Goal: Task Accomplishment & Management: Manage account settings

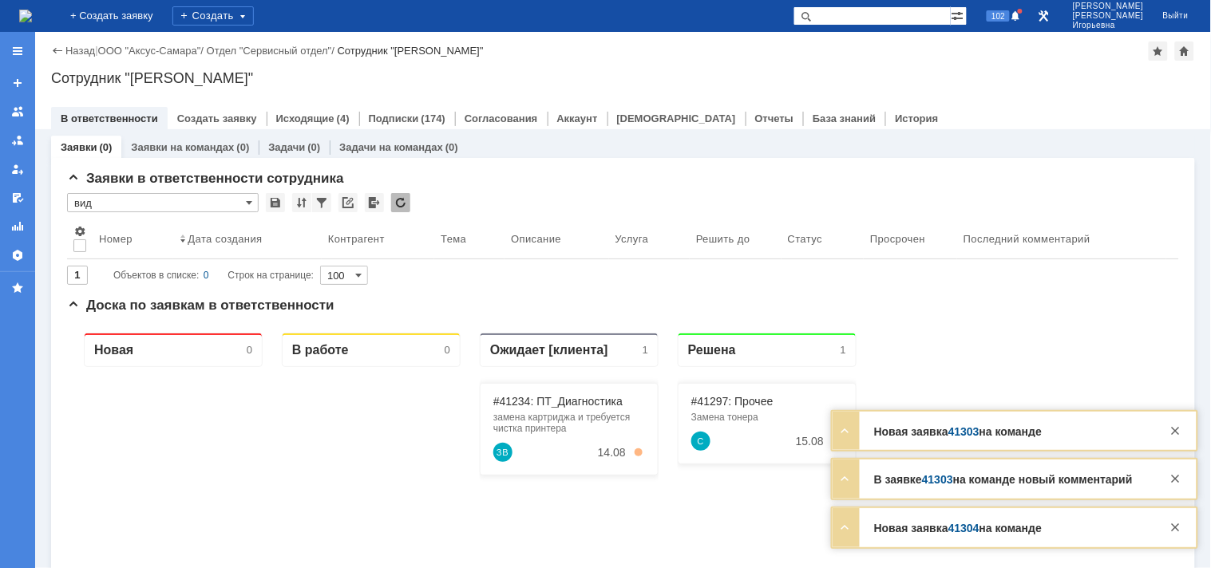
click at [878, 10] on input "text" at bounding box center [872, 15] width 157 height 19
type input "41303"
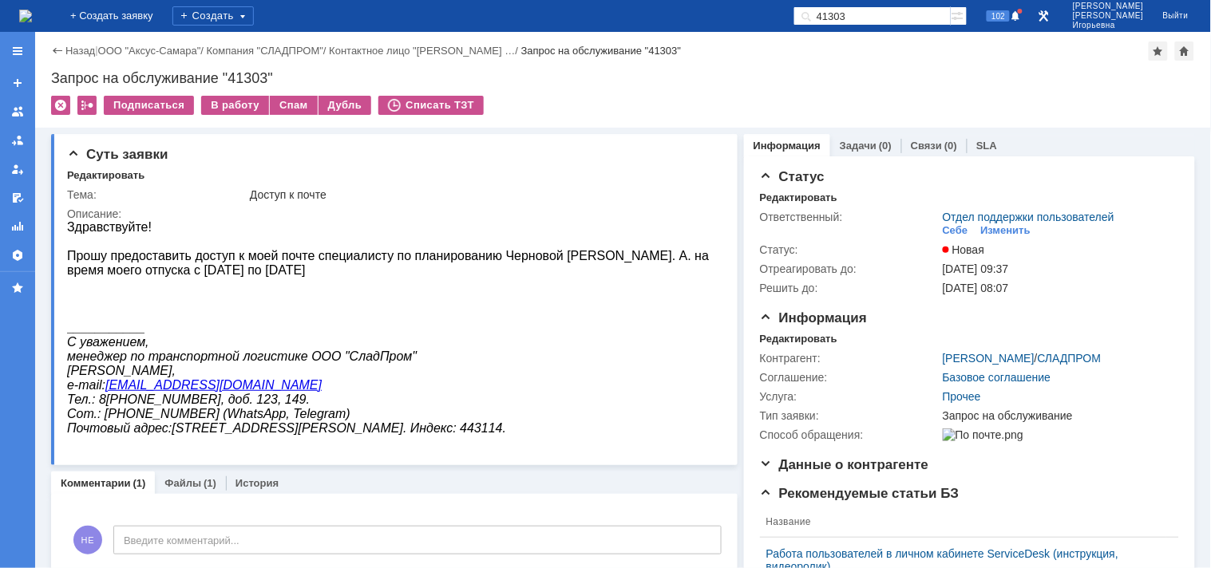
click at [32, 20] on img at bounding box center [25, 16] width 13 height 13
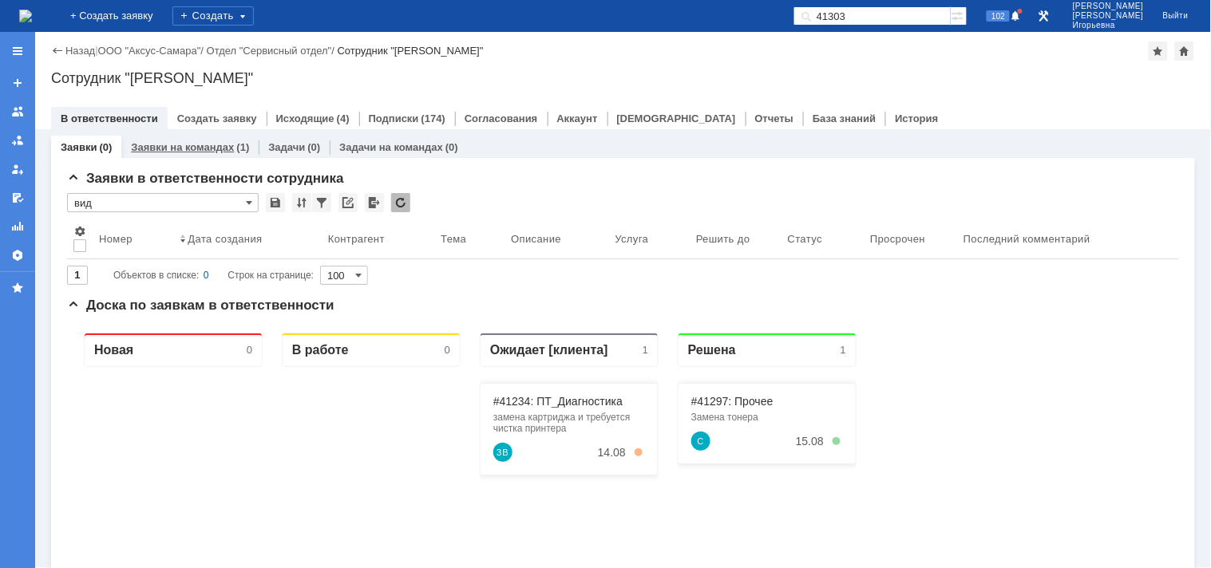
click at [173, 148] on link "Заявки на командах" at bounding box center [182, 147] width 103 height 12
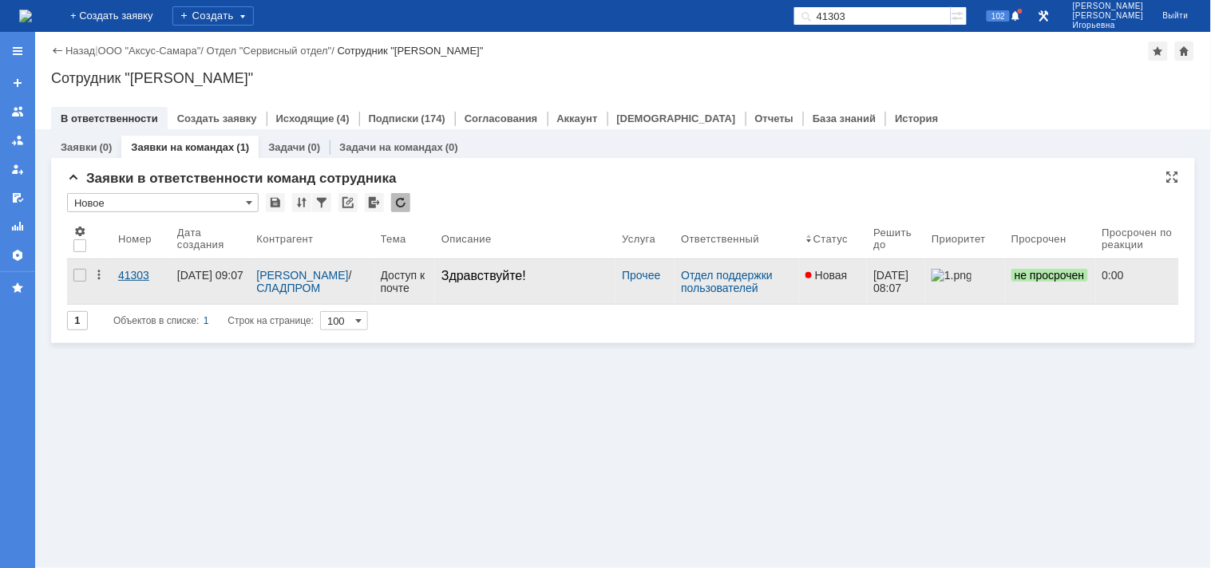
click at [139, 275] on div "41303" at bounding box center [141, 275] width 46 height 13
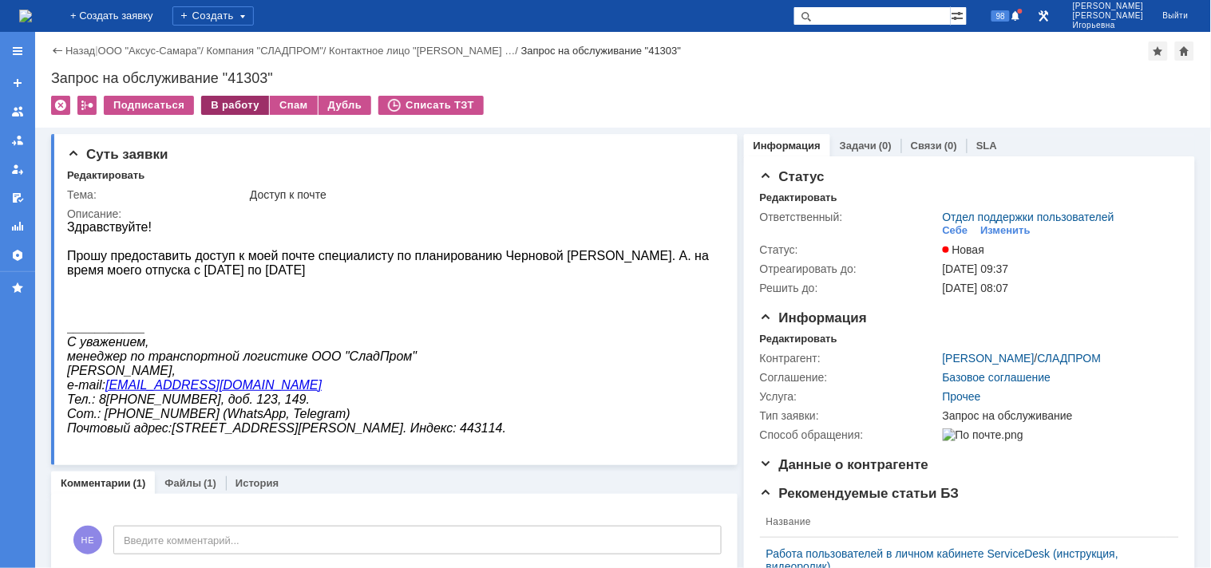
click at [219, 109] on div "В работу" at bounding box center [235, 105] width 68 height 19
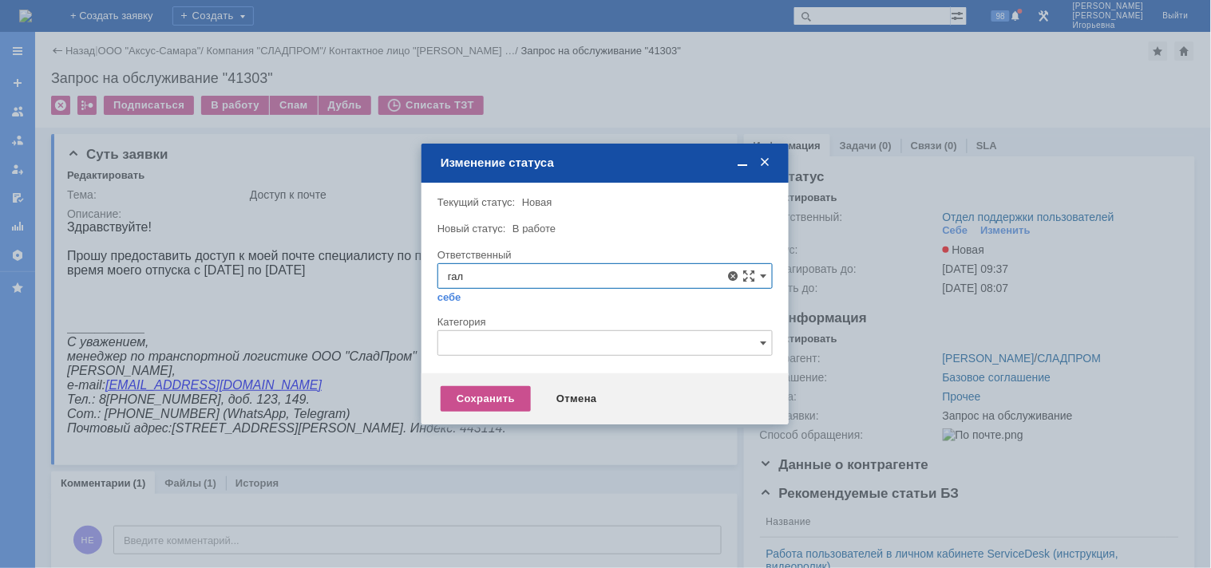
click at [545, 394] on span "Галстьян Степан Александрович" at bounding box center [605, 392] width 315 height 13
type input "Галстьян Степан Александрович"
click at [483, 395] on div "Сохранить" at bounding box center [486, 399] width 90 height 26
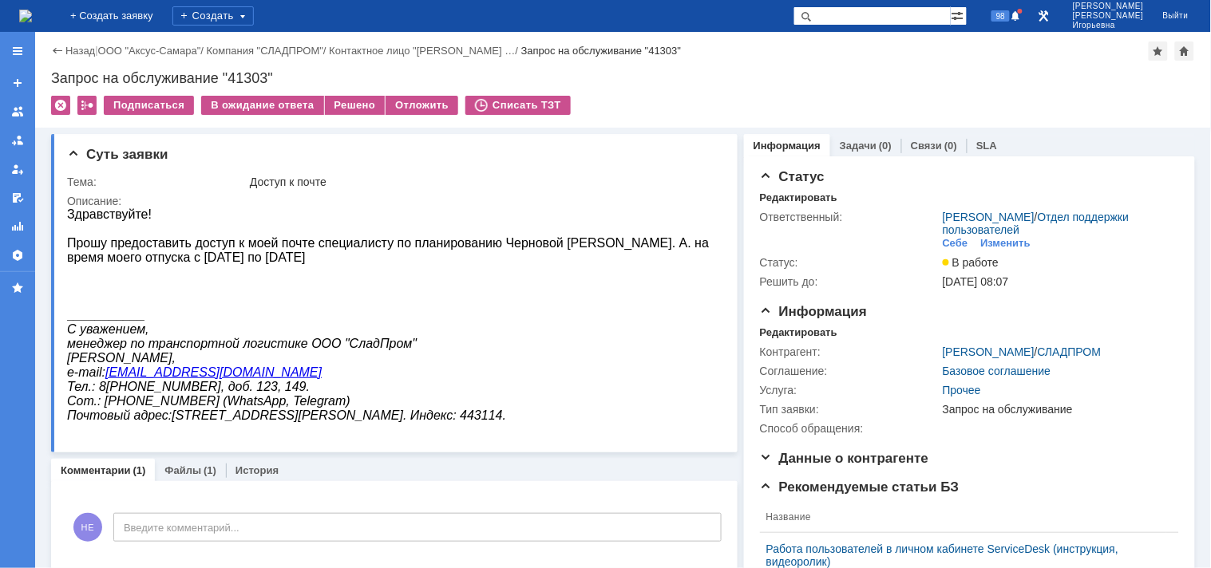
click at [244, 73] on div "Запрос на обслуживание "41303"" at bounding box center [623, 78] width 1144 height 16
copy div "41303"
click at [32, 10] on img at bounding box center [25, 16] width 13 height 13
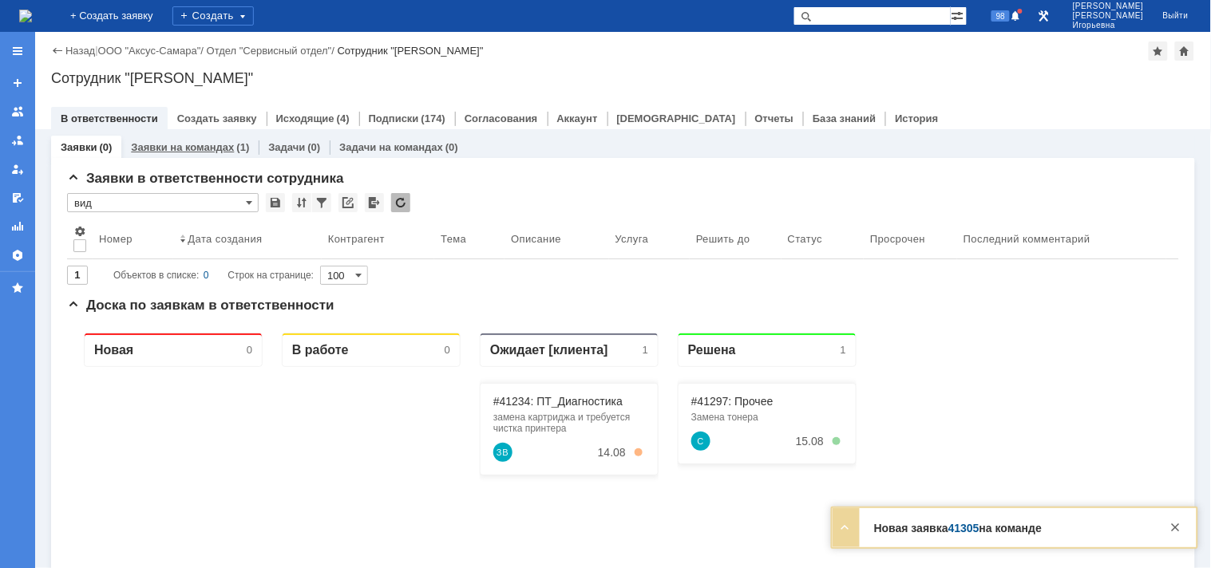
click at [196, 141] on link "Заявки на командах" at bounding box center [182, 147] width 103 height 12
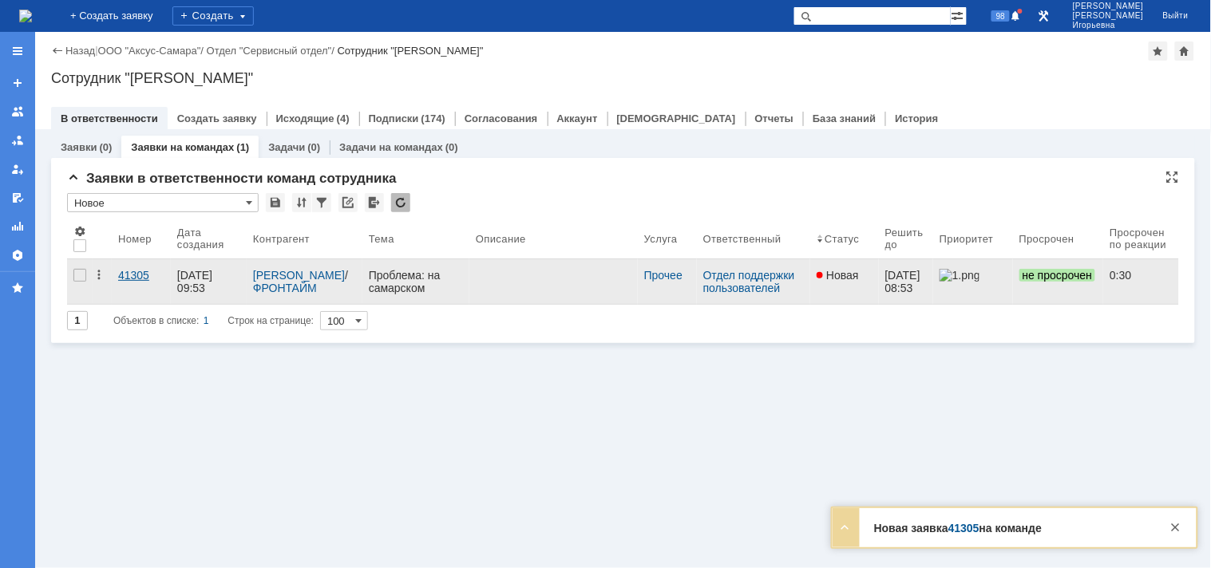
click at [141, 272] on div "41305" at bounding box center [141, 275] width 46 height 13
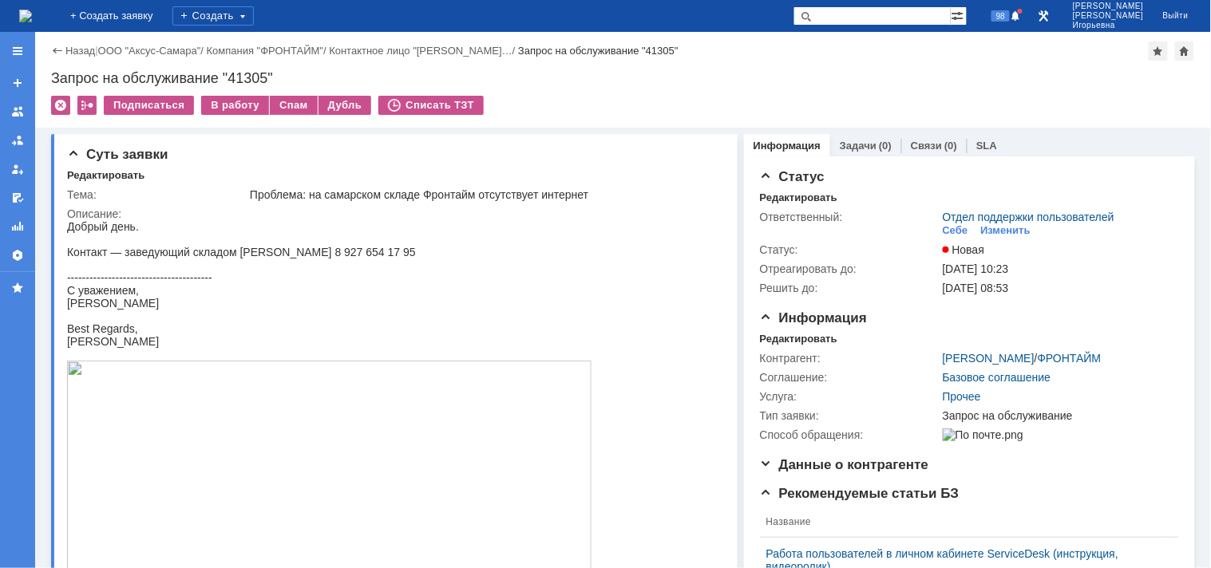
click at [32, 13] on img at bounding box center [25, 16] width 13 height 13
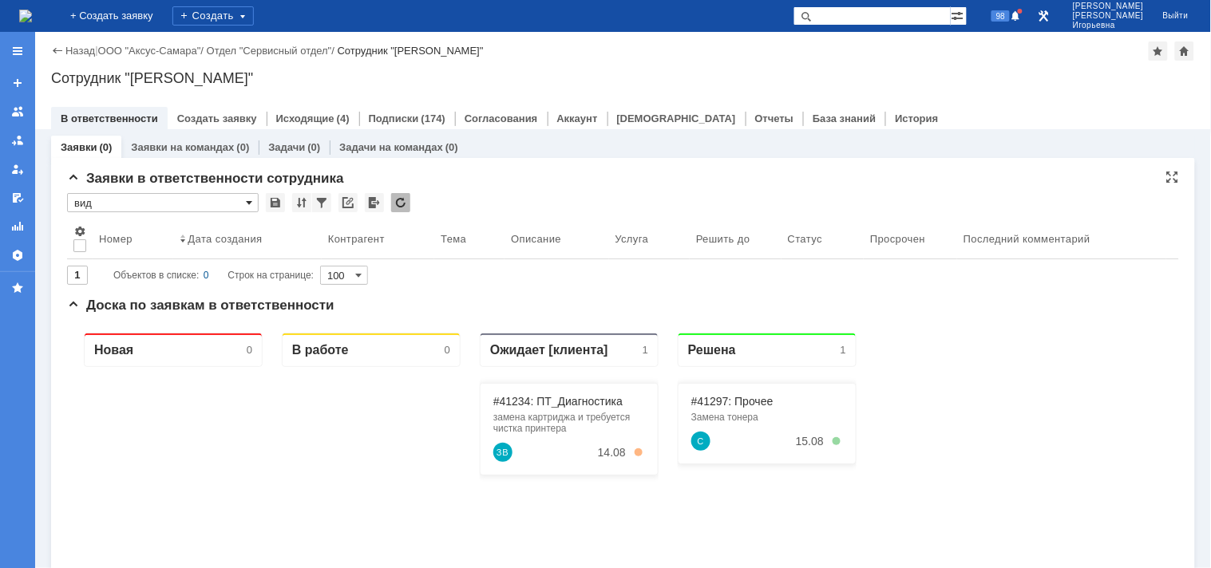
click at [246, 202] on span at bounding box center [249, 202] width 6 height 13
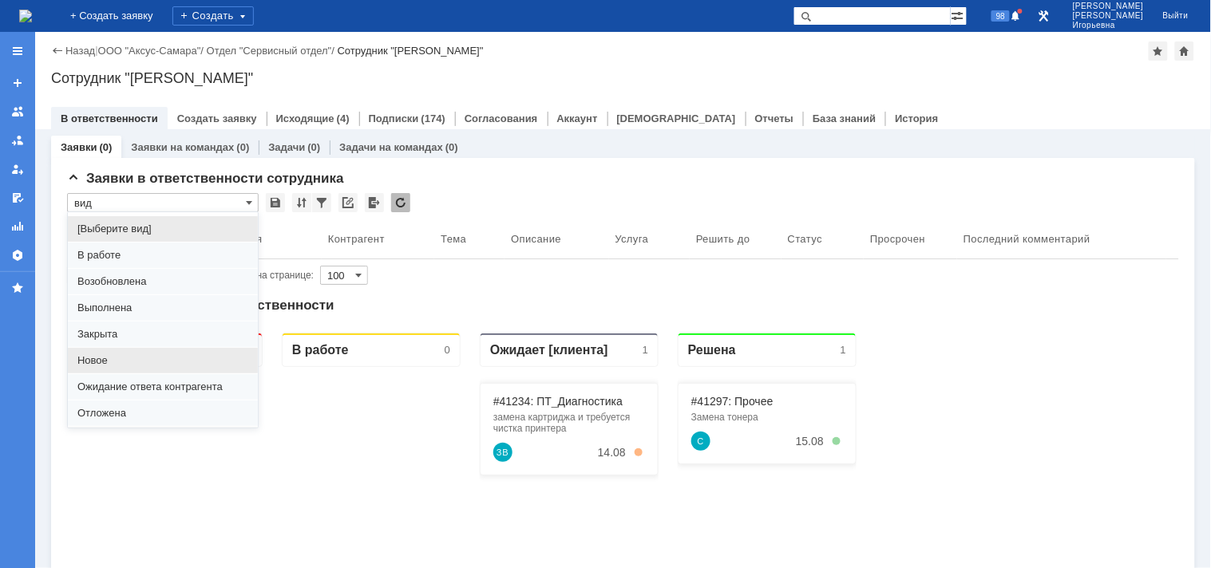
scroll to position [44, 0]
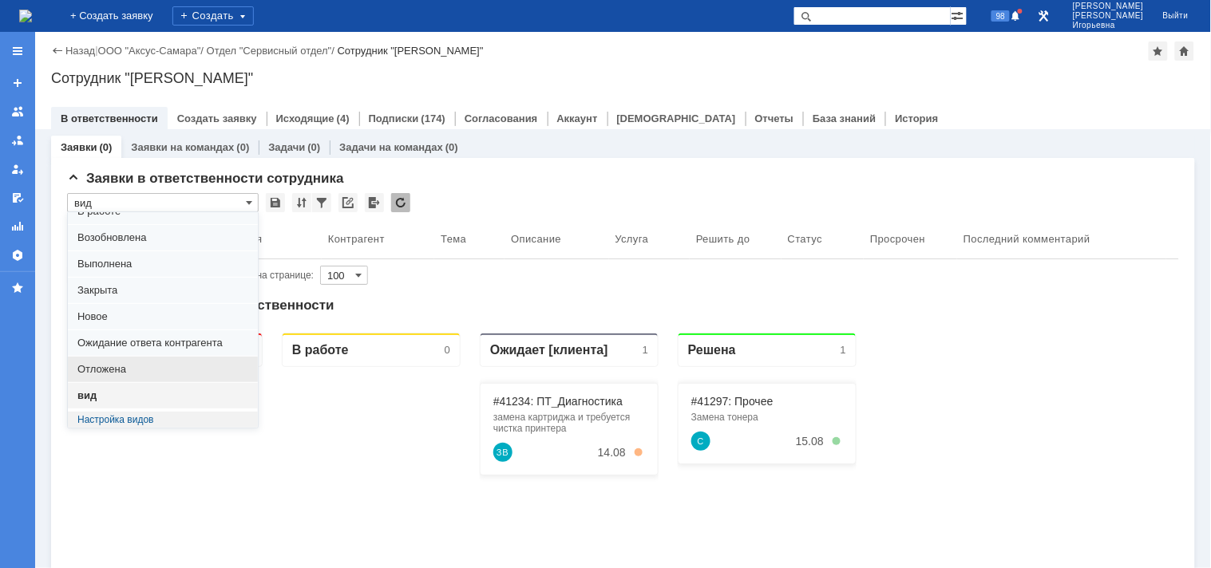
click at [108, 365] on span "Отложена" at bounding box center [162, 369] width 171 height 13
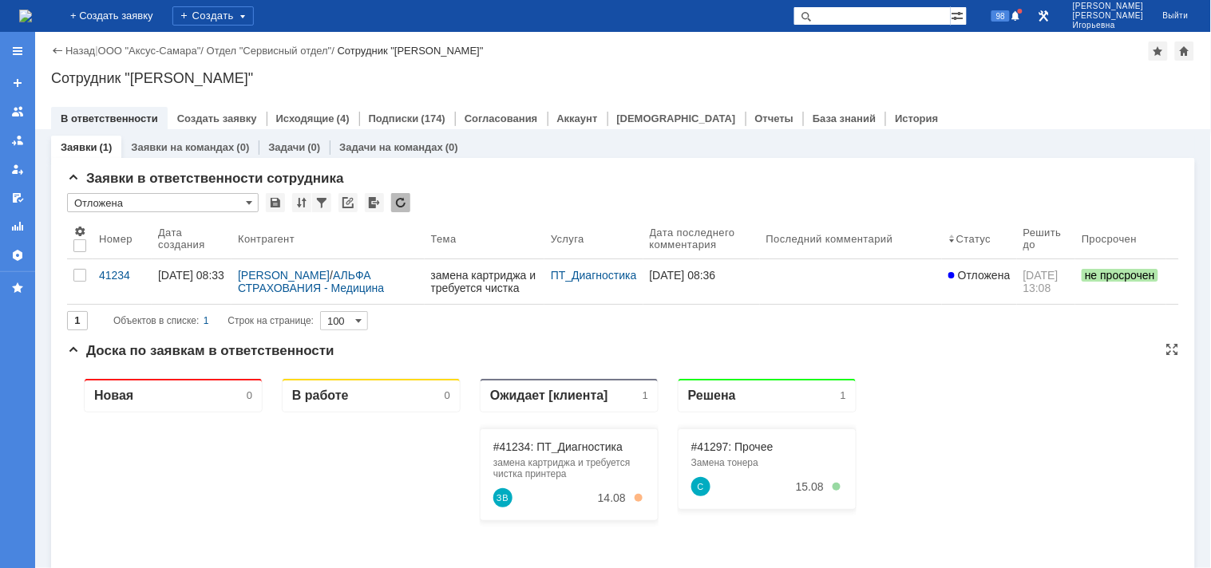
scroll to position [0, 0]
click at [248, 203] on span at bounding box center [249, 202] width 6 height 13
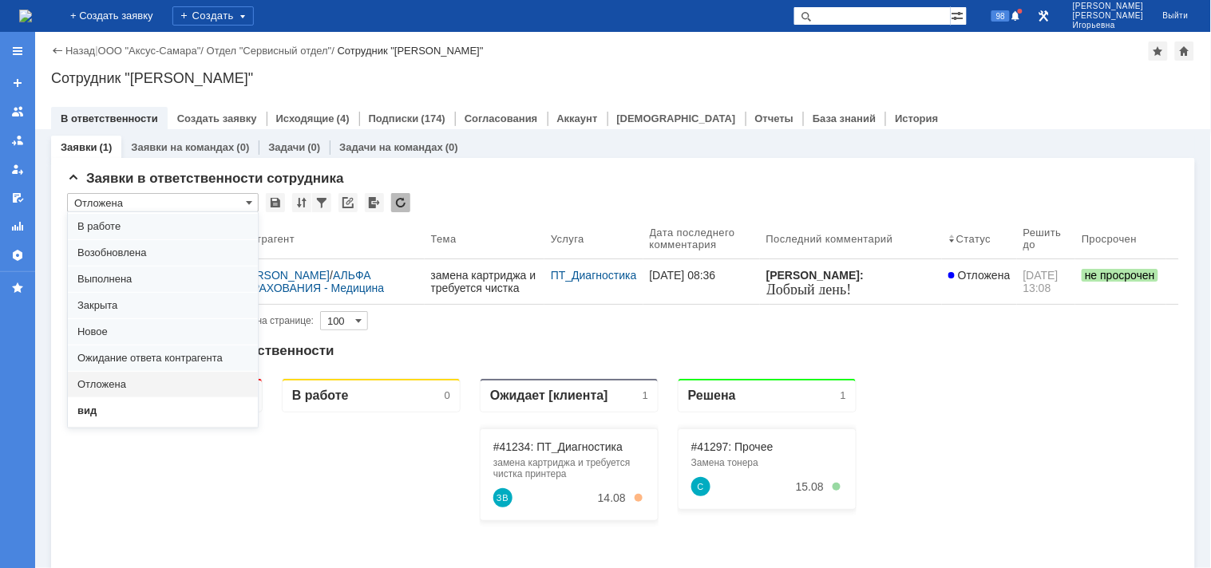
scroll to position [44, 0]
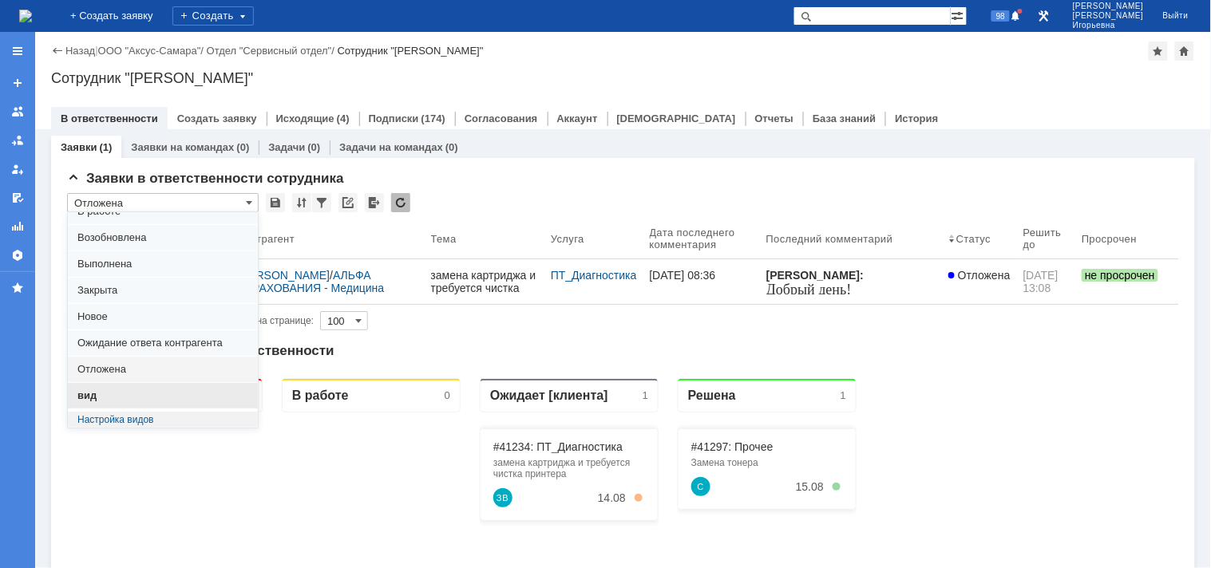
click at [105, 398] on span "вид" at bounding box center [162, 396] width 171 height 13
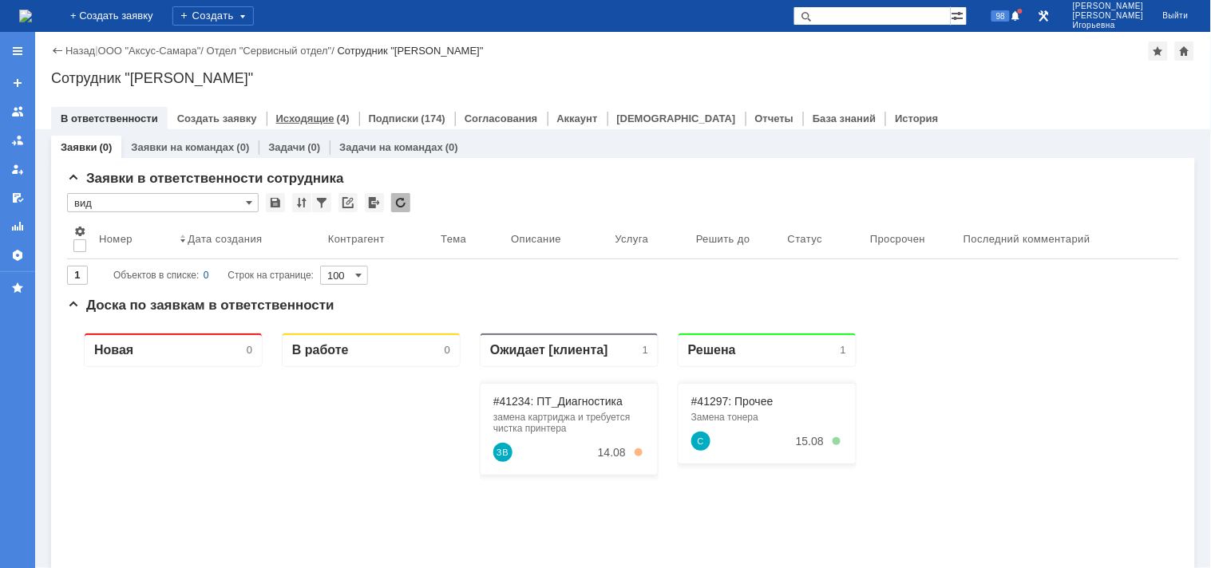
type input "вид"
click at [878, 18] on input "text" at bounding box center [872, 15] width 157 height 19
type input "28459"
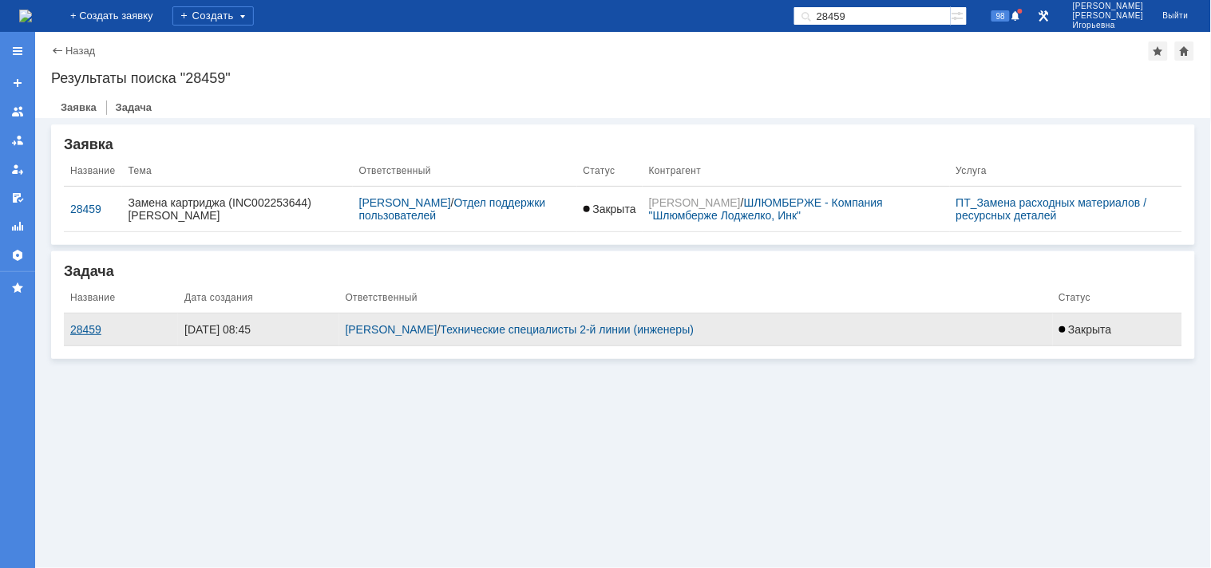
click at [88, 333] on div "28459" at bounding box center [120, 329] width 101 height 13
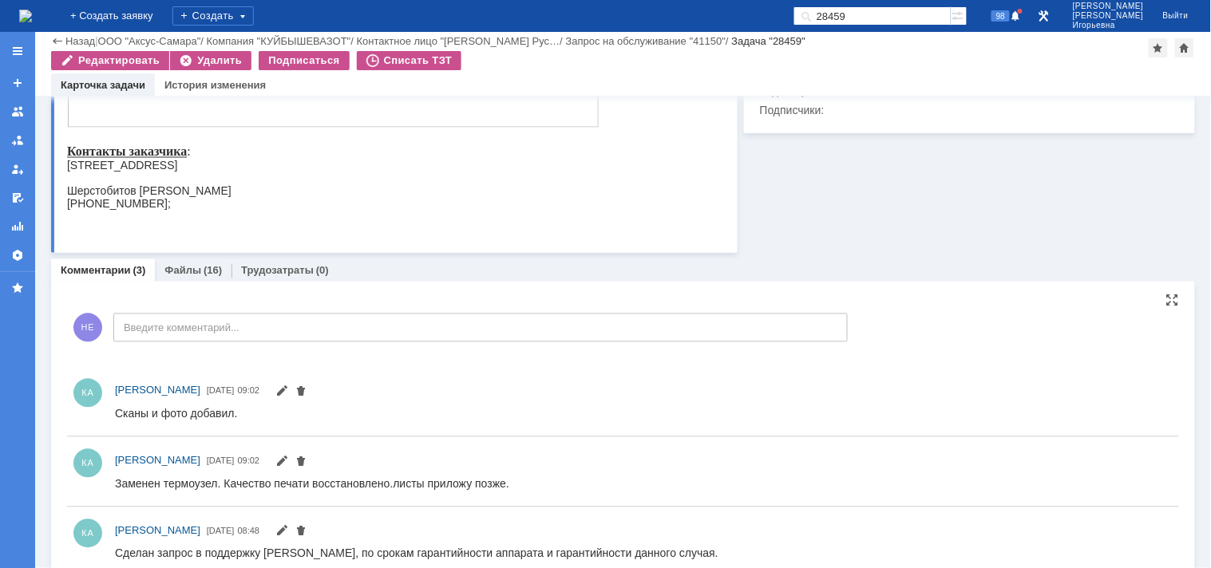
scroll to position [787, 0]
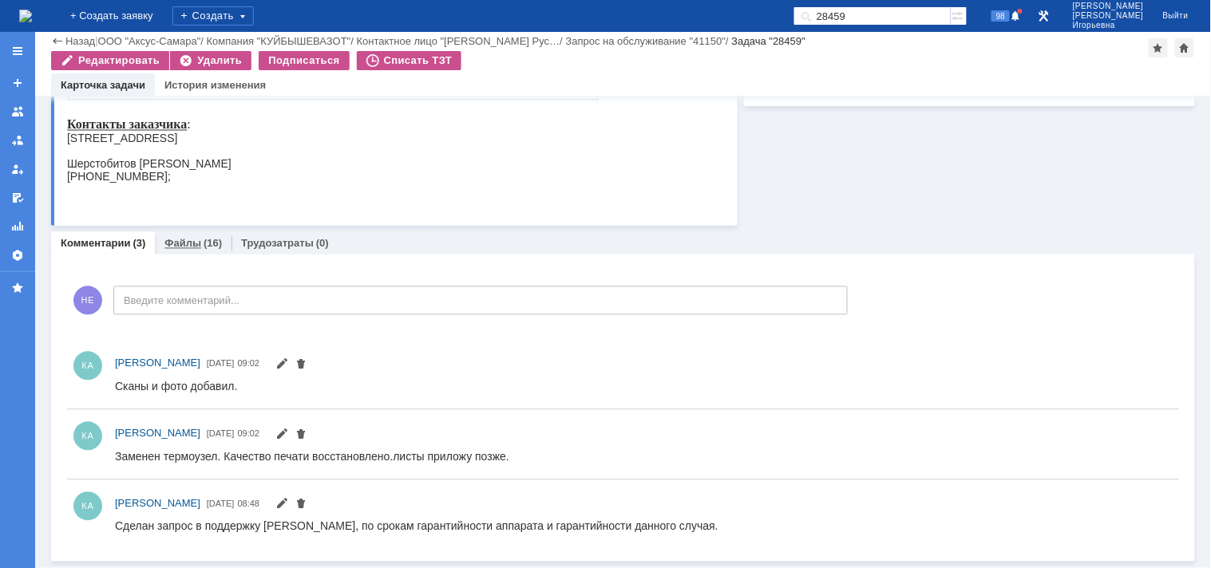
click at [176, 241] on link "Файлы" at bounding box center [182, 244] width 37 height 12
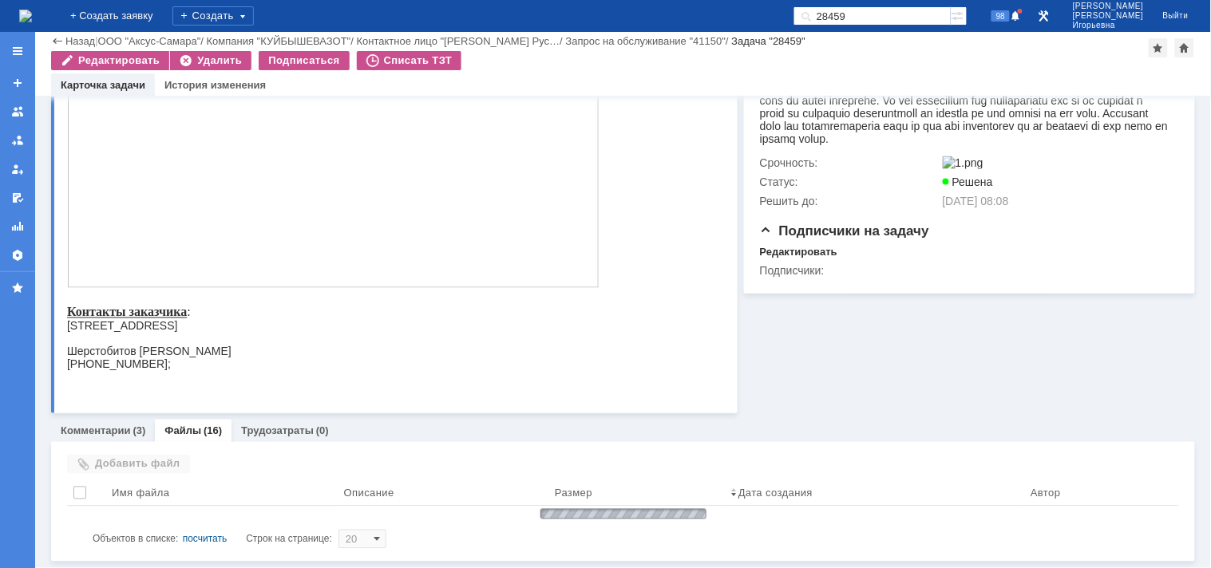
scroll to position [787, 0]
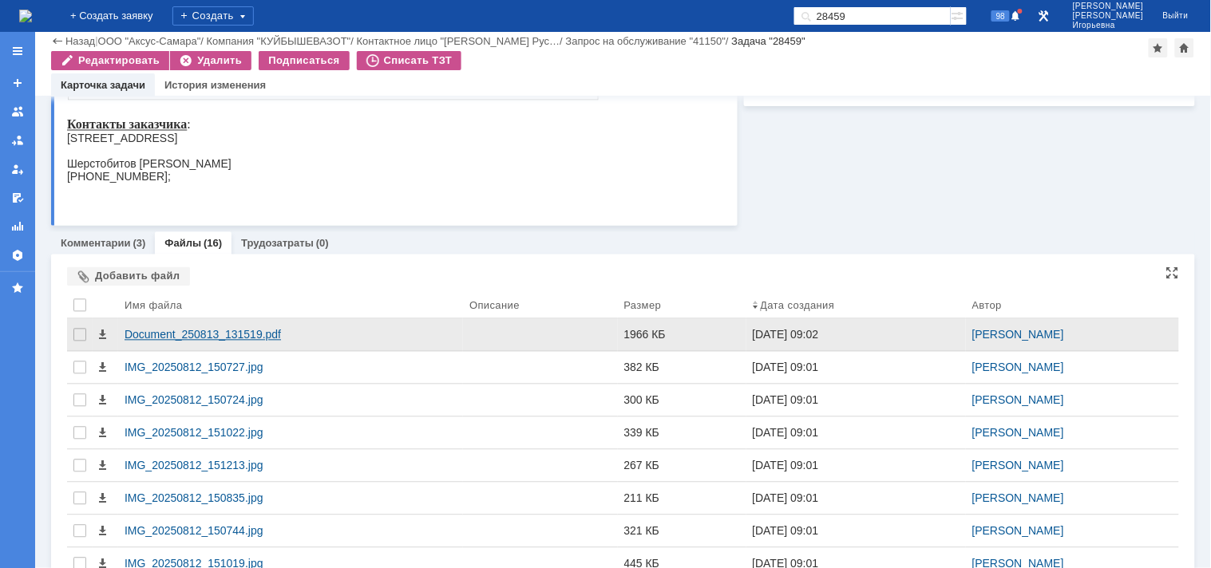
click at [166, 331] on div "Document_250813_131519.pdf" at bounding box center [291, 335] width 332 height 13
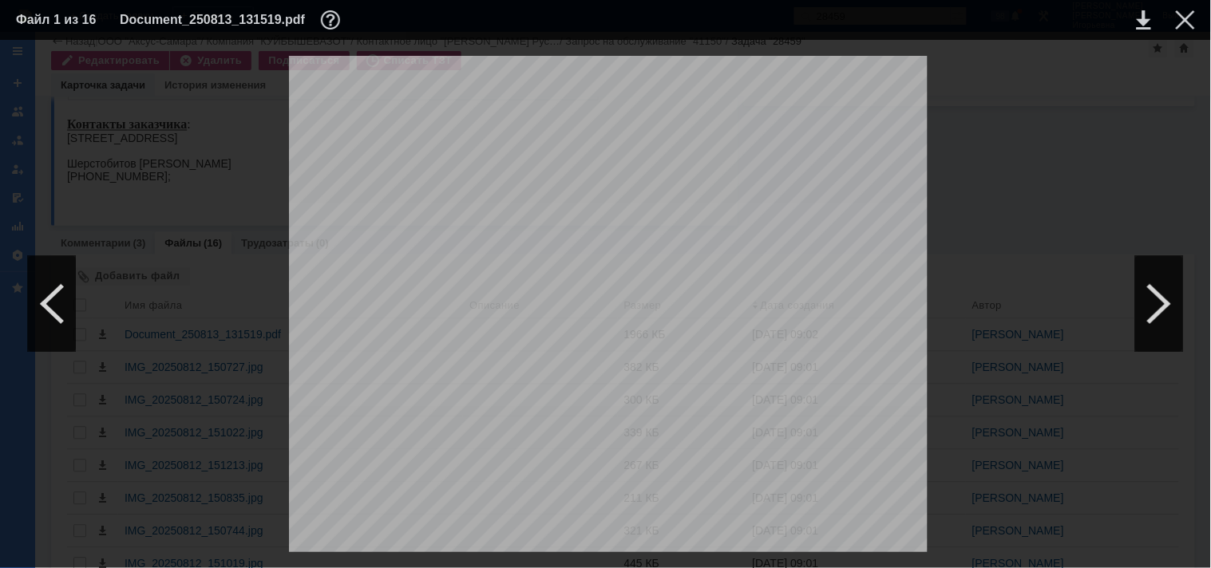
scroll to position [134, 0]
click at [1182, 17] on div at bounding box center [1185, 19] width 19 height 19
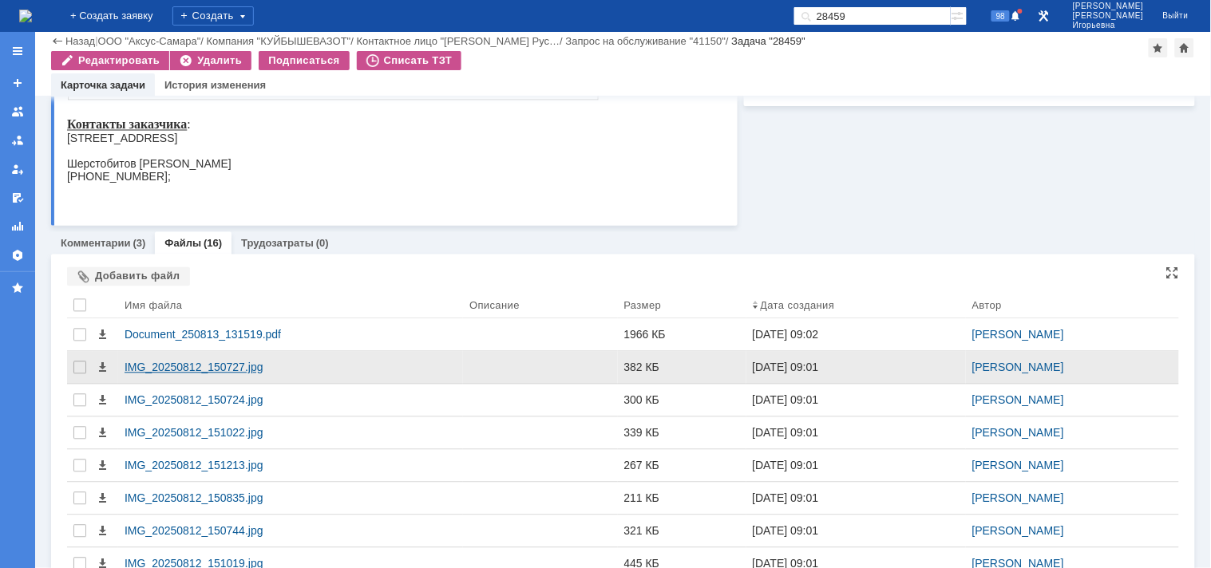
click at [156, 366] on div "IMG_20250812_150727.jpg" at bounding box center [291, 368] width 332 height 13
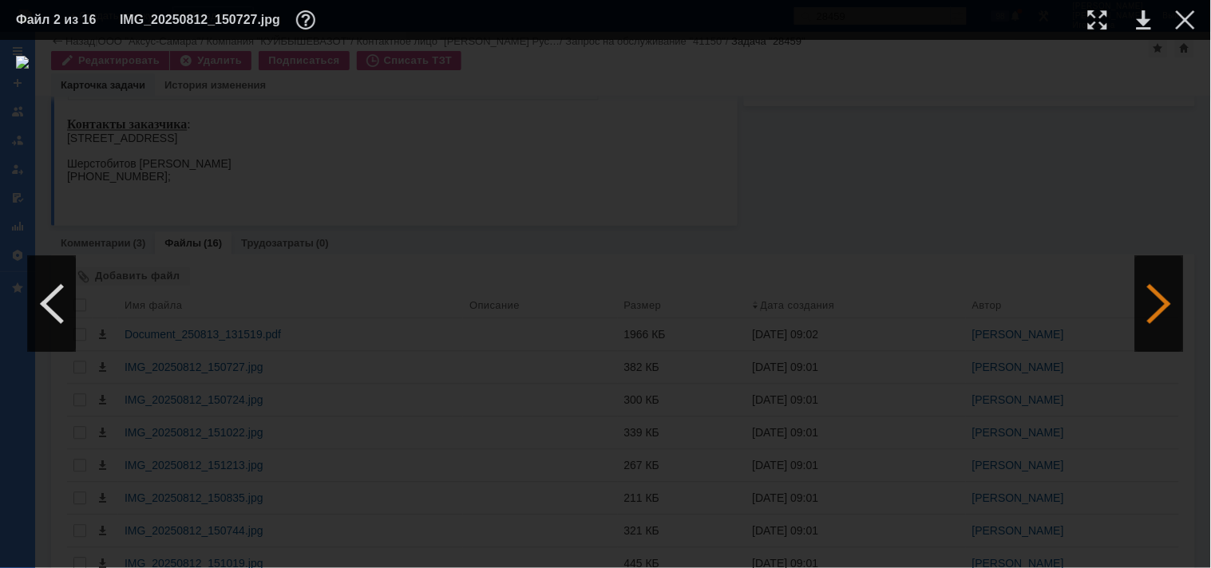
click at [1158, 310] on div at bounding box center [1159, 304] width 48 height 96
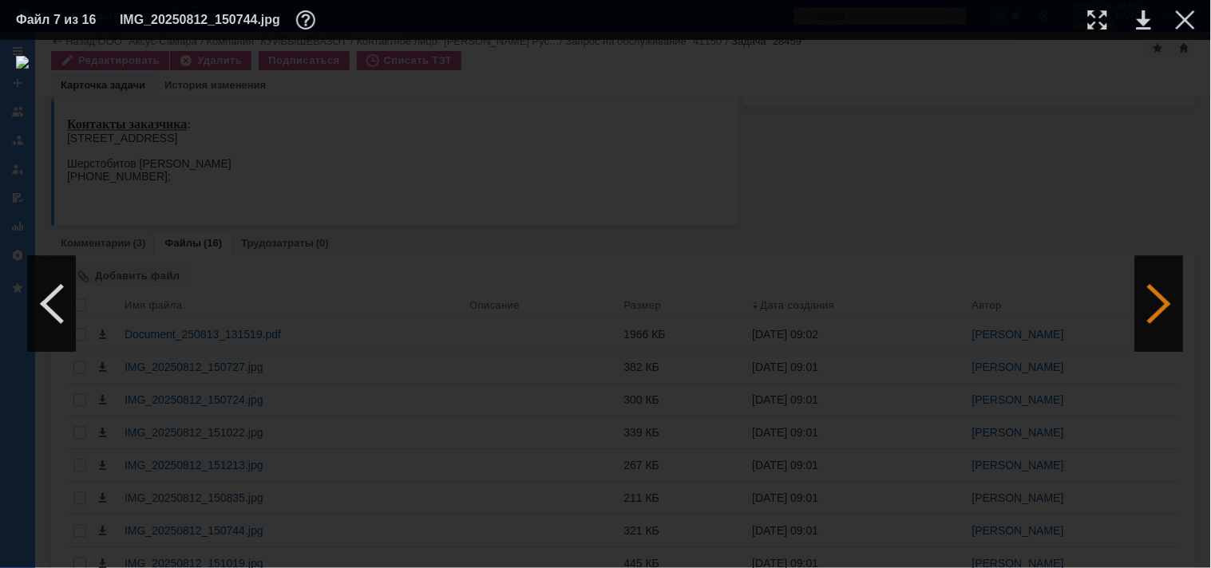
click at [1158, 310] on div at bounding box center [1159, 304] width 48 height 96
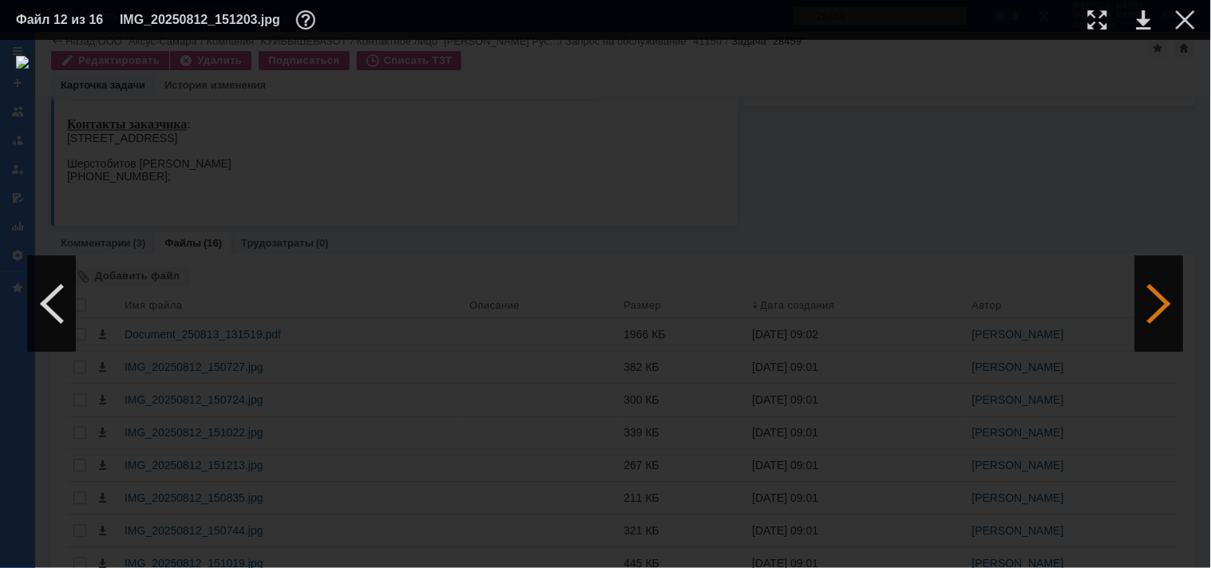
click at [1158, 310] on div at bounding box center [1159, 304] width 48 height 96
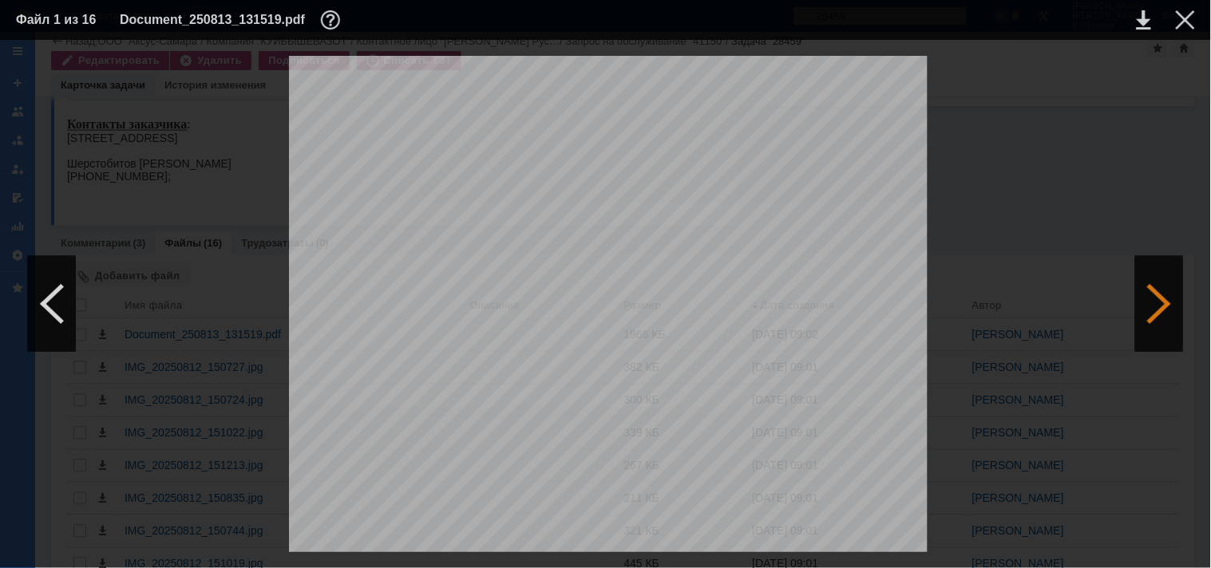
click at [1158, 310] on div at bounding box center [1159, 304] width 48 height 96
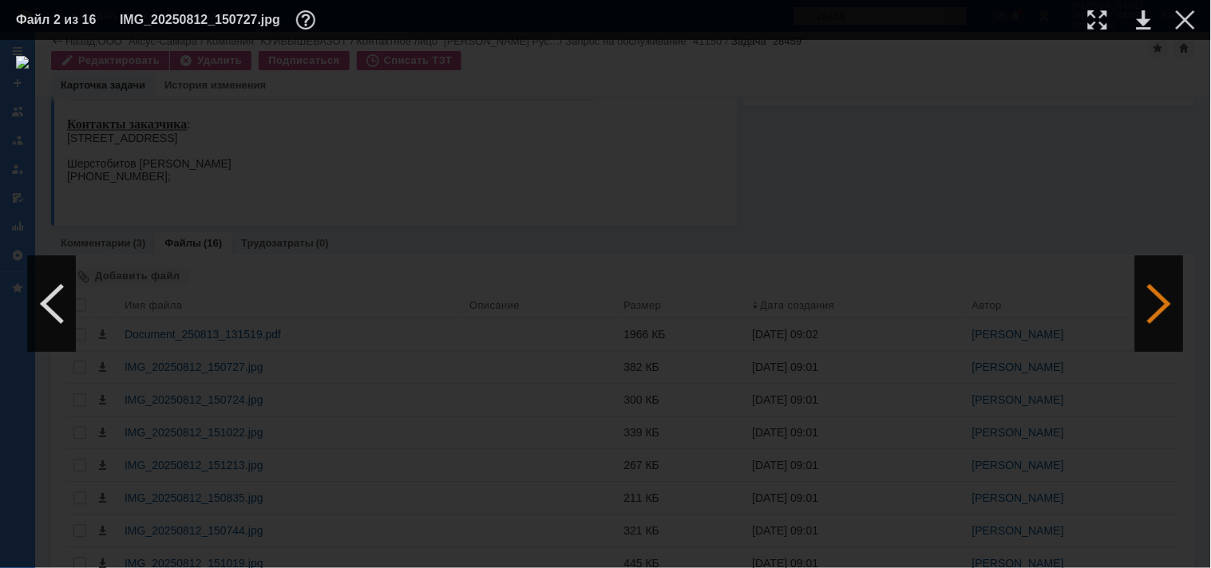
click at [1158, 310] on div at bounding box center [1159, 304] width 48 height 96
click at [1178, 24] on div at bounding box center [1185, 19] width 19 height 19
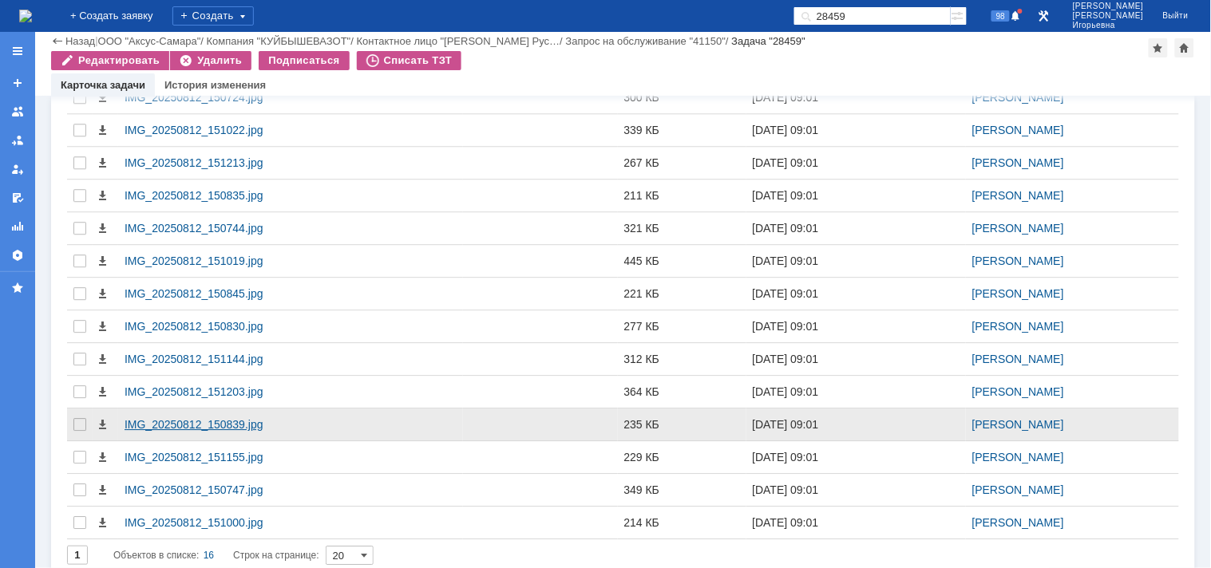
scroll to position [1107, 0]
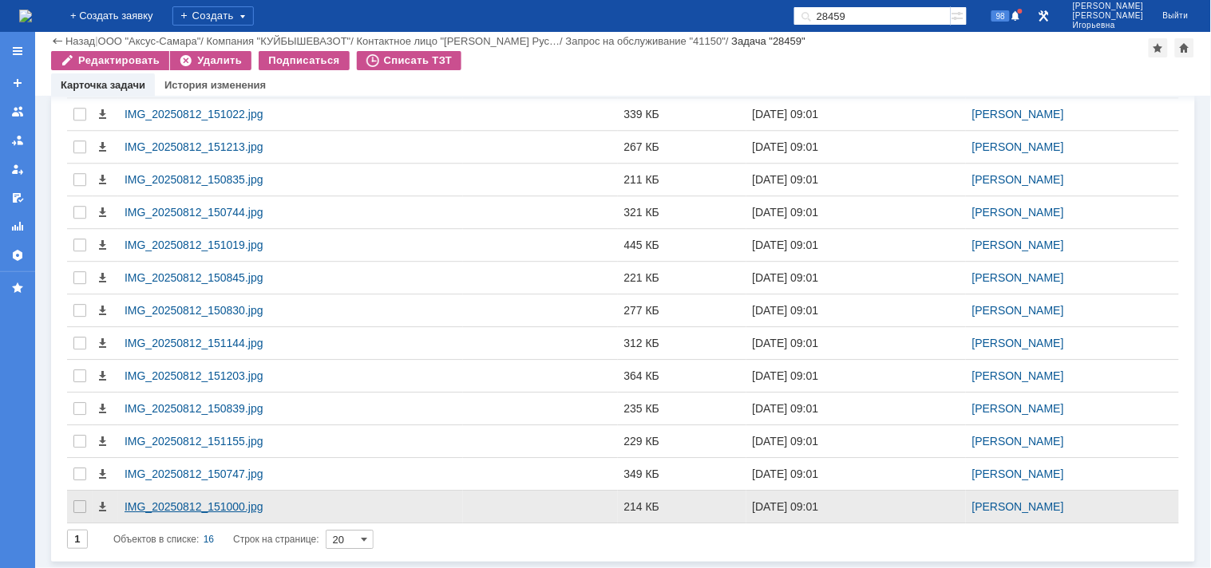
click at [148, 507] on div "IMG_20250812_151000.jpg" at bounding box center [291, 507] width 332 height 13
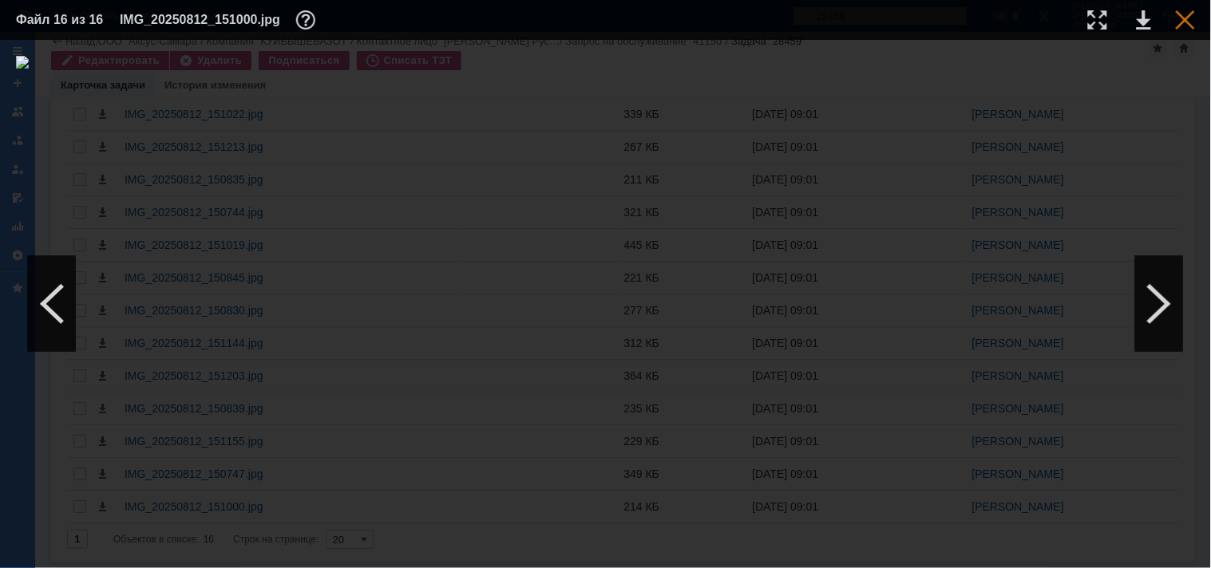
click at [1185, 22] on div at bounding box center [1185, 19] width 19 height 19
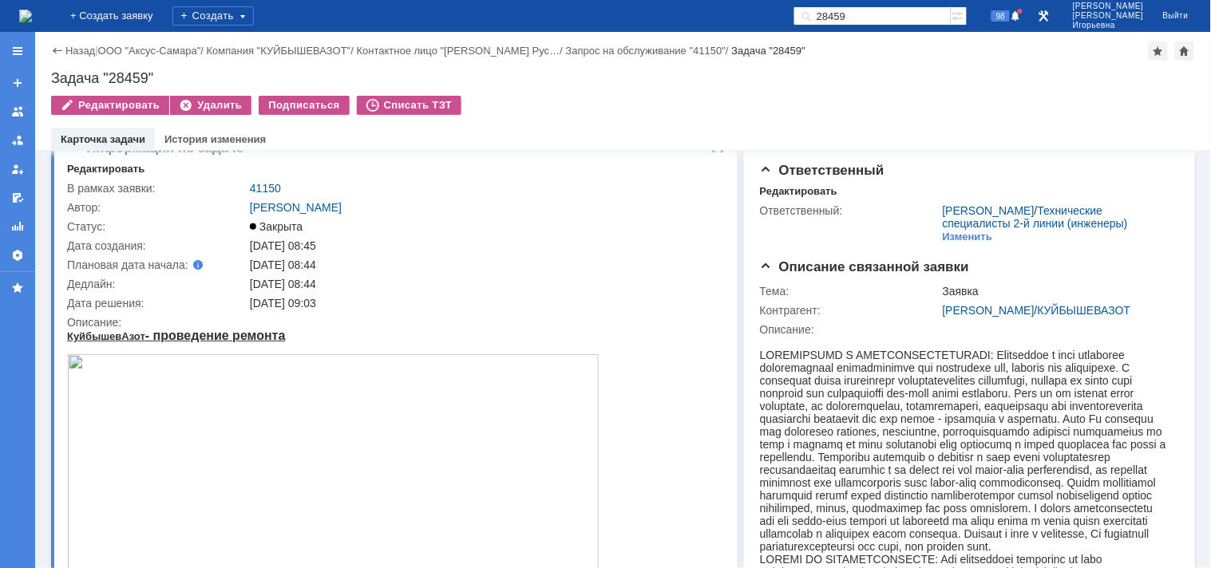
scroll to position [0, 0]
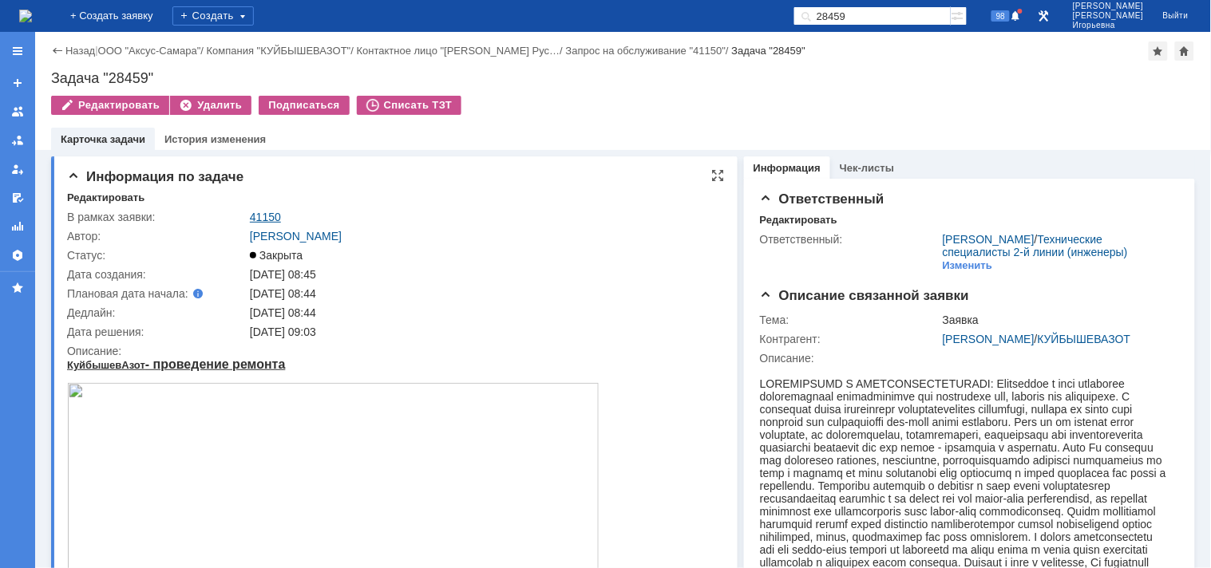
click at [263, 218] on link "41150" at bounding box center [265, 217] width 31 height 13
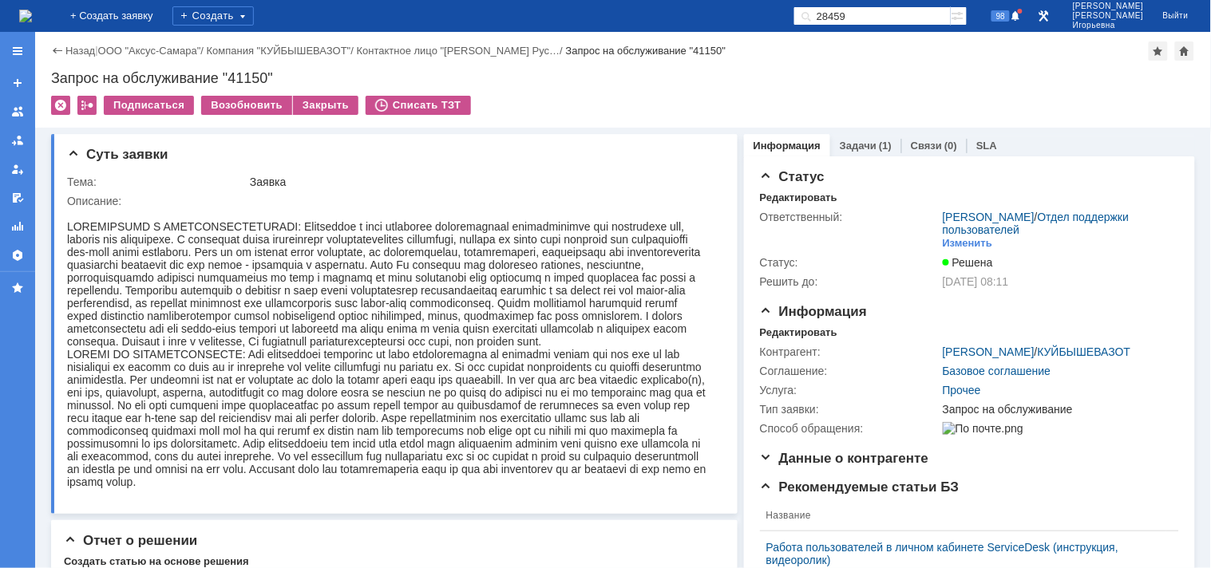
click at [32, 16] on img at bounding box center [25, 16] width 13 height 13
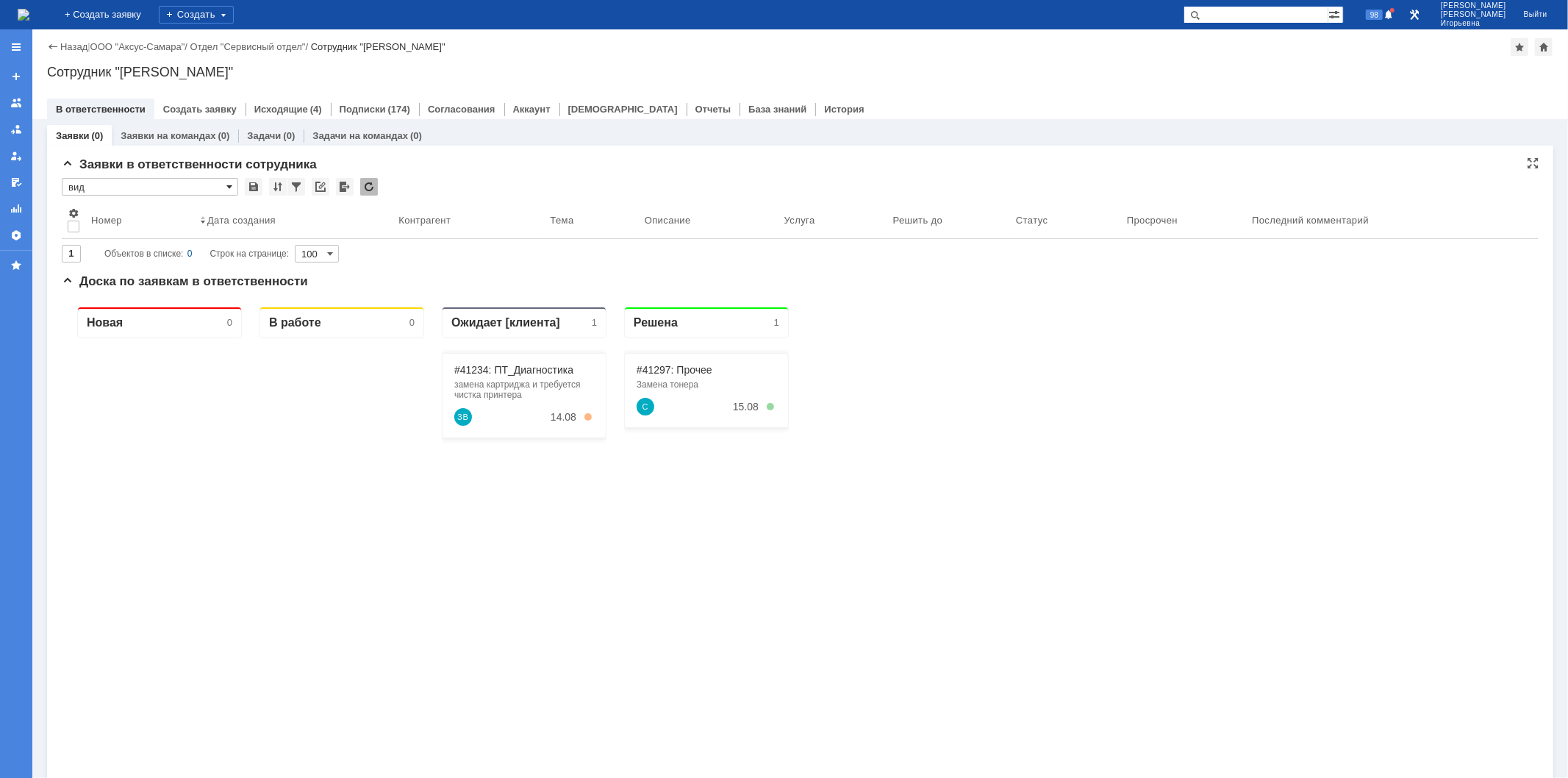
click at [226, 186] on span at bounding box center [229, 186] width 6 height 12
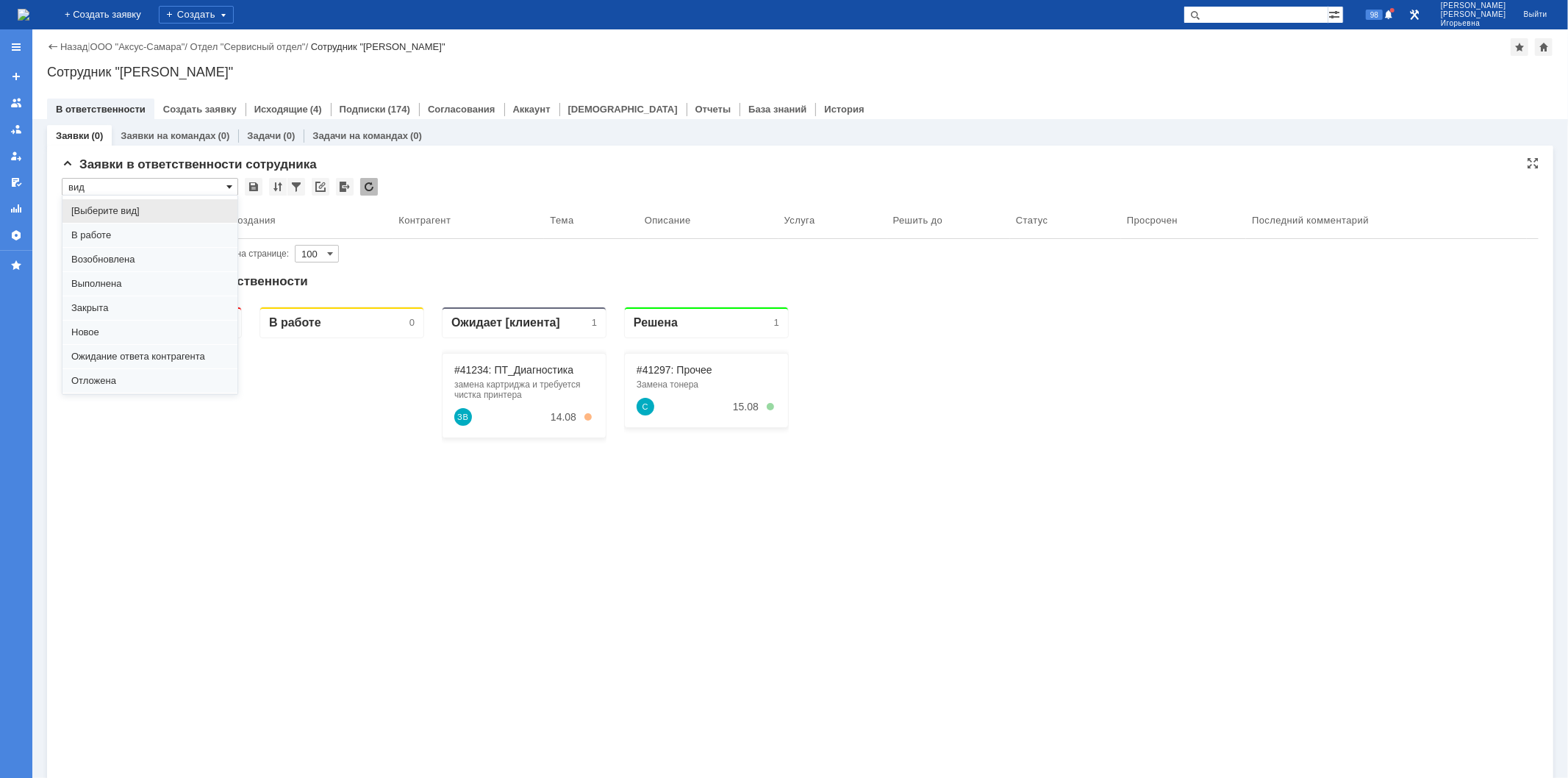
scroll to position [41, 0]
click at [119, 339] on span "Отложена" at bounding box center [149, 340] width 157 height 12
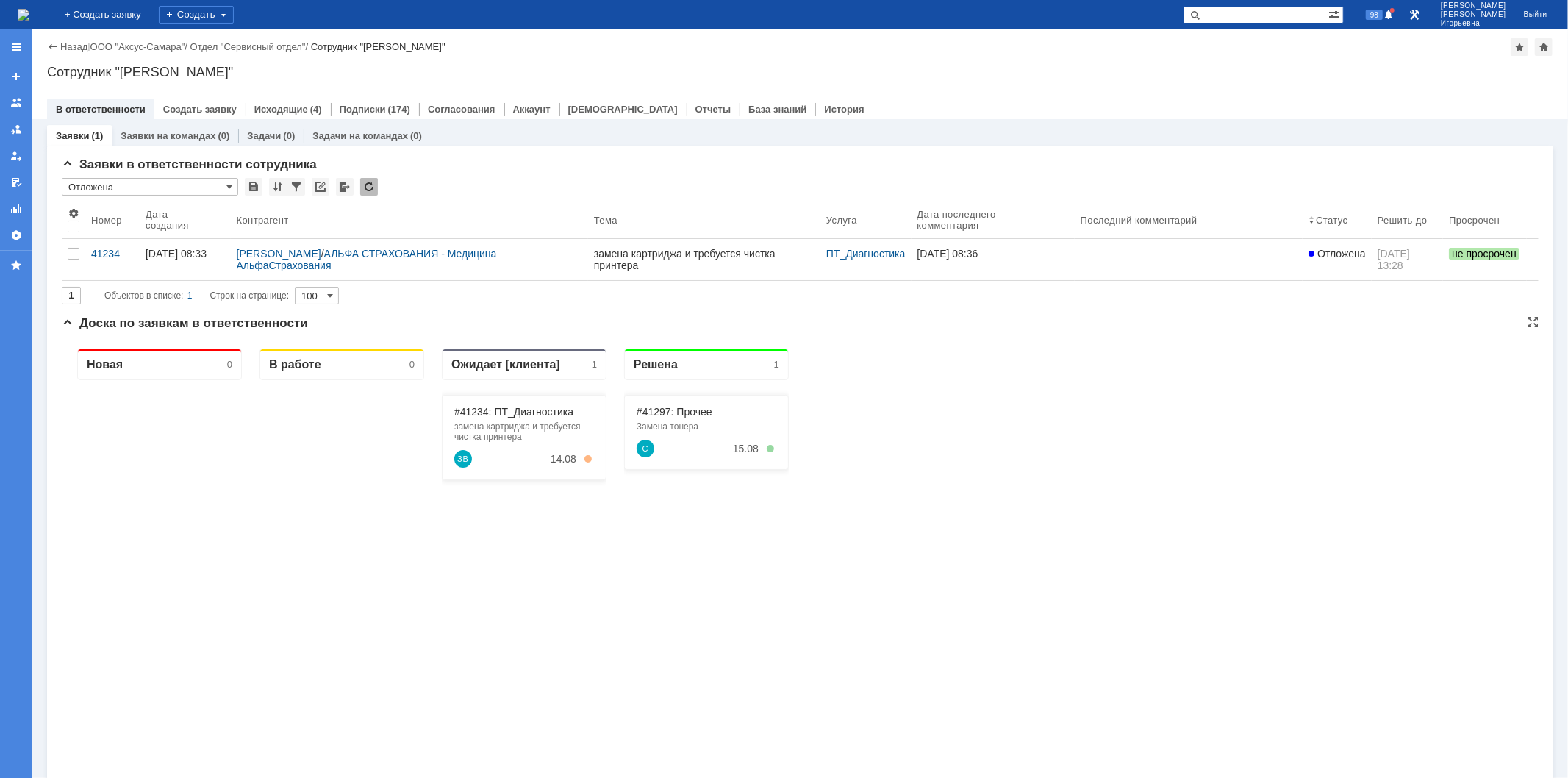
type input "Отложена"
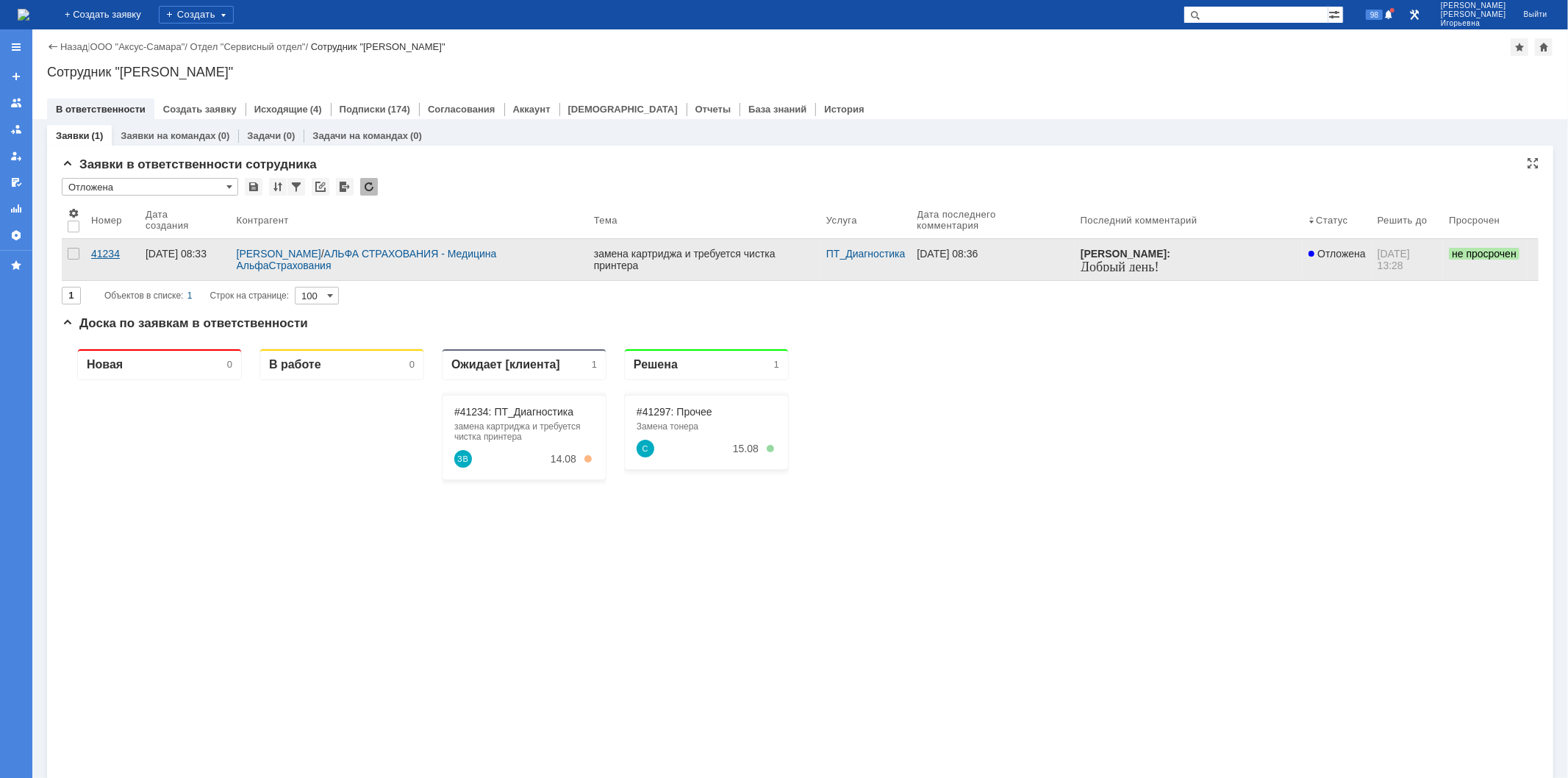
click at [106, 254] on div "41234" at bounding box center [112, 253] width 42 height 12
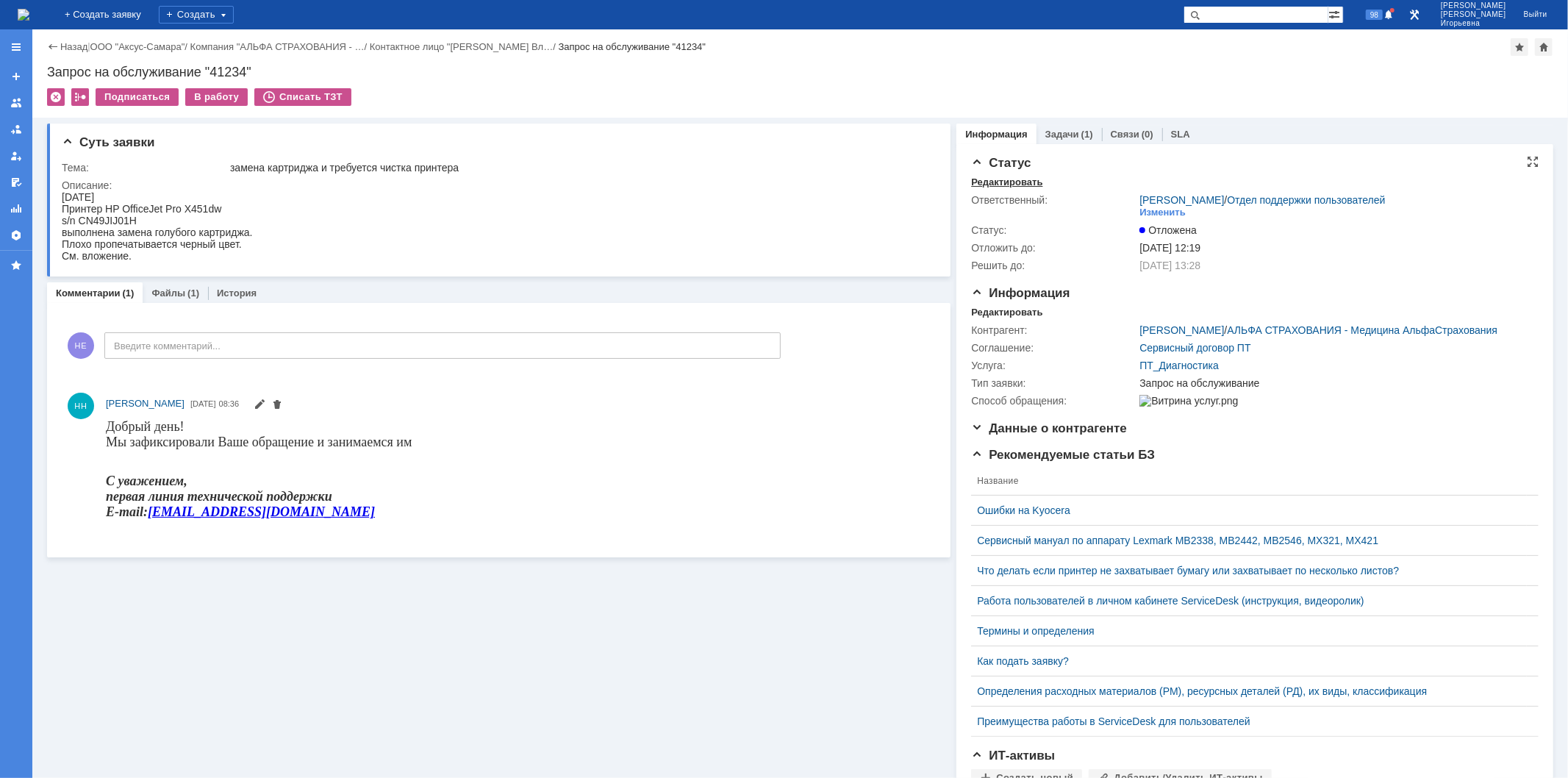
click at [979, 181] on div "Редактировать" at bounding box center [1006, 182] width 71 height 12
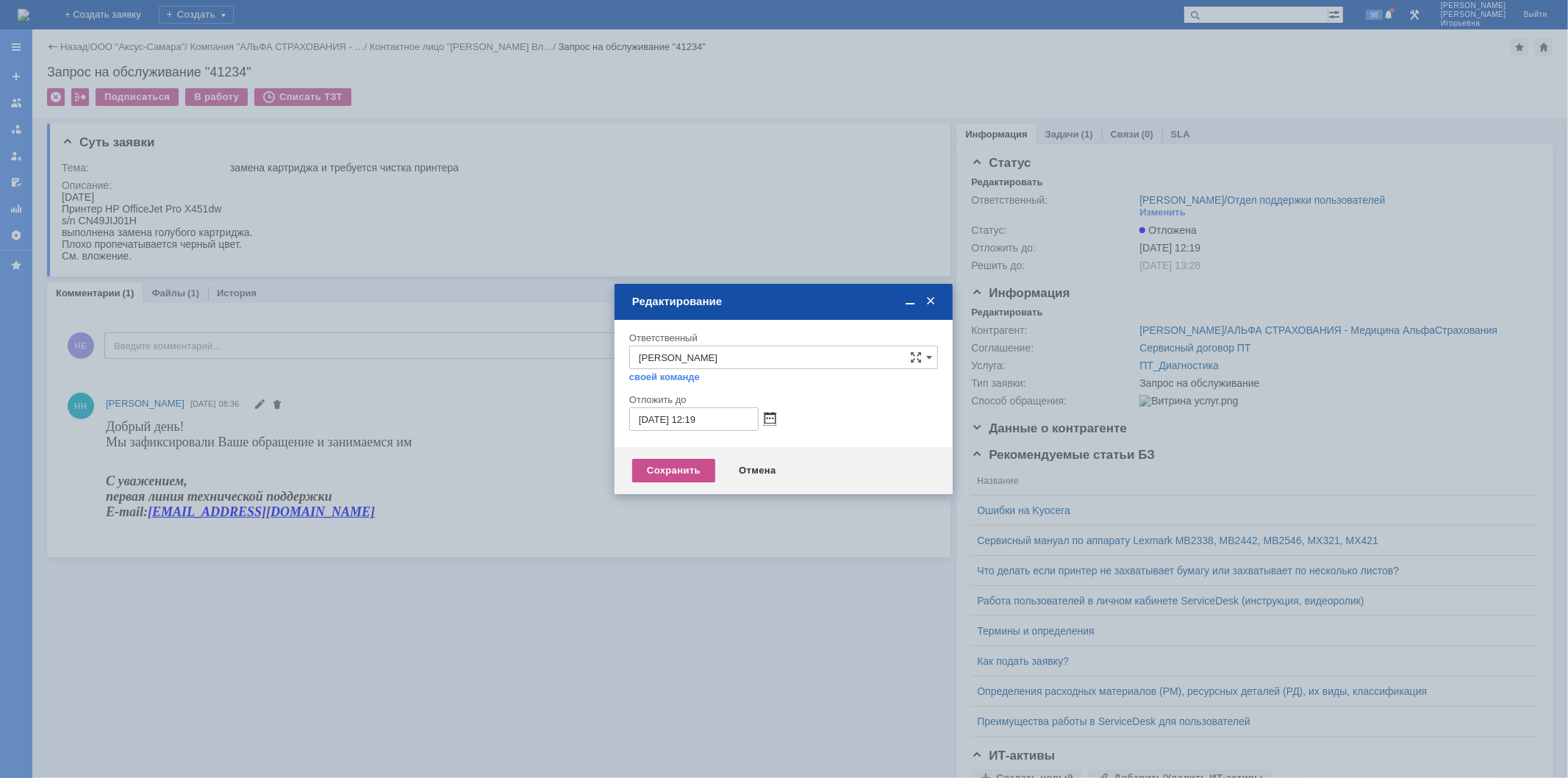
click at [769, 416] on span at bounding box center [770, 419] width 11 height 12
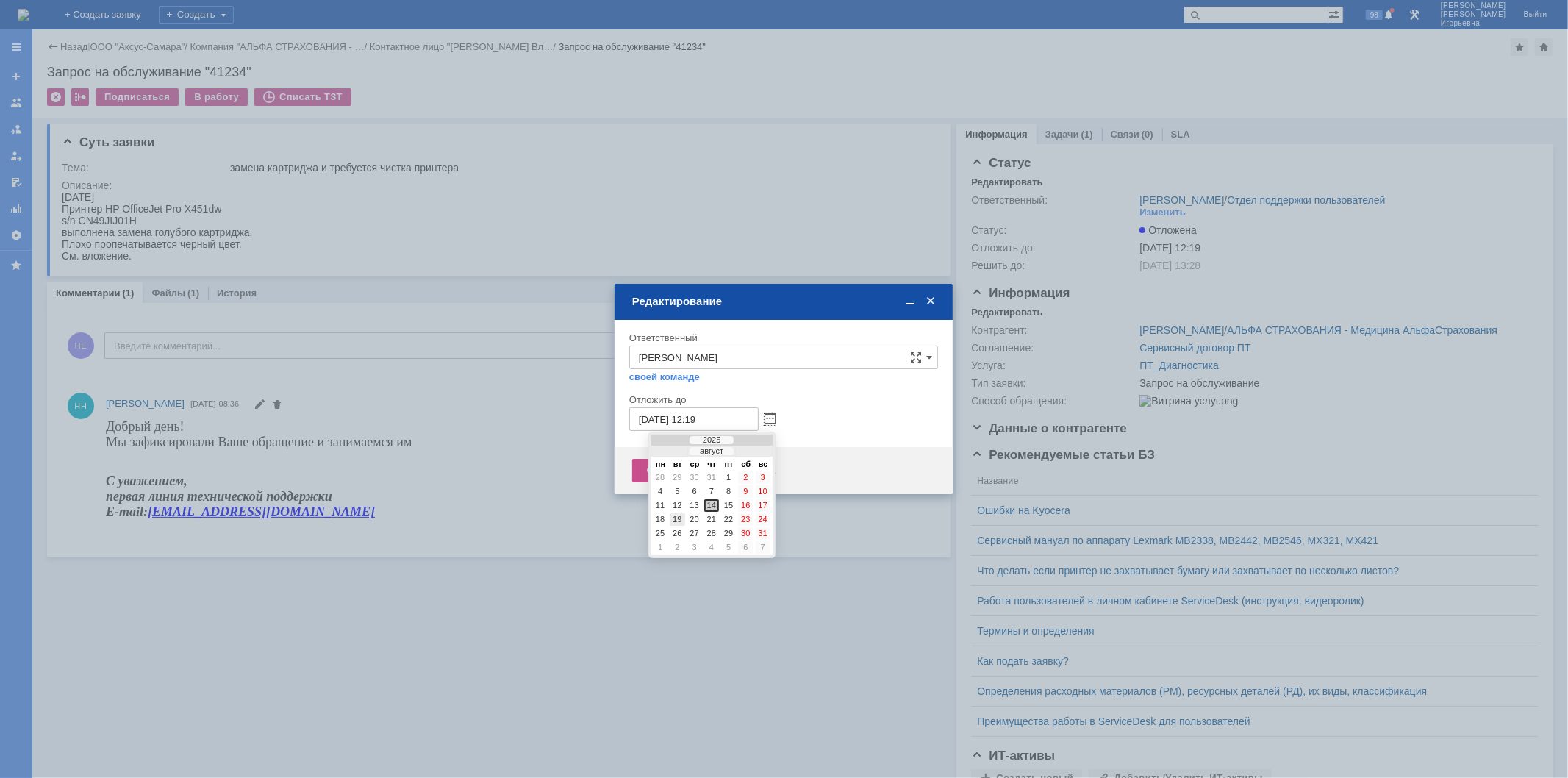
click at [678, 516] on div "19" at bounding box center [677, 519] width 15 height 13
type input "19.08.2025 12:19"
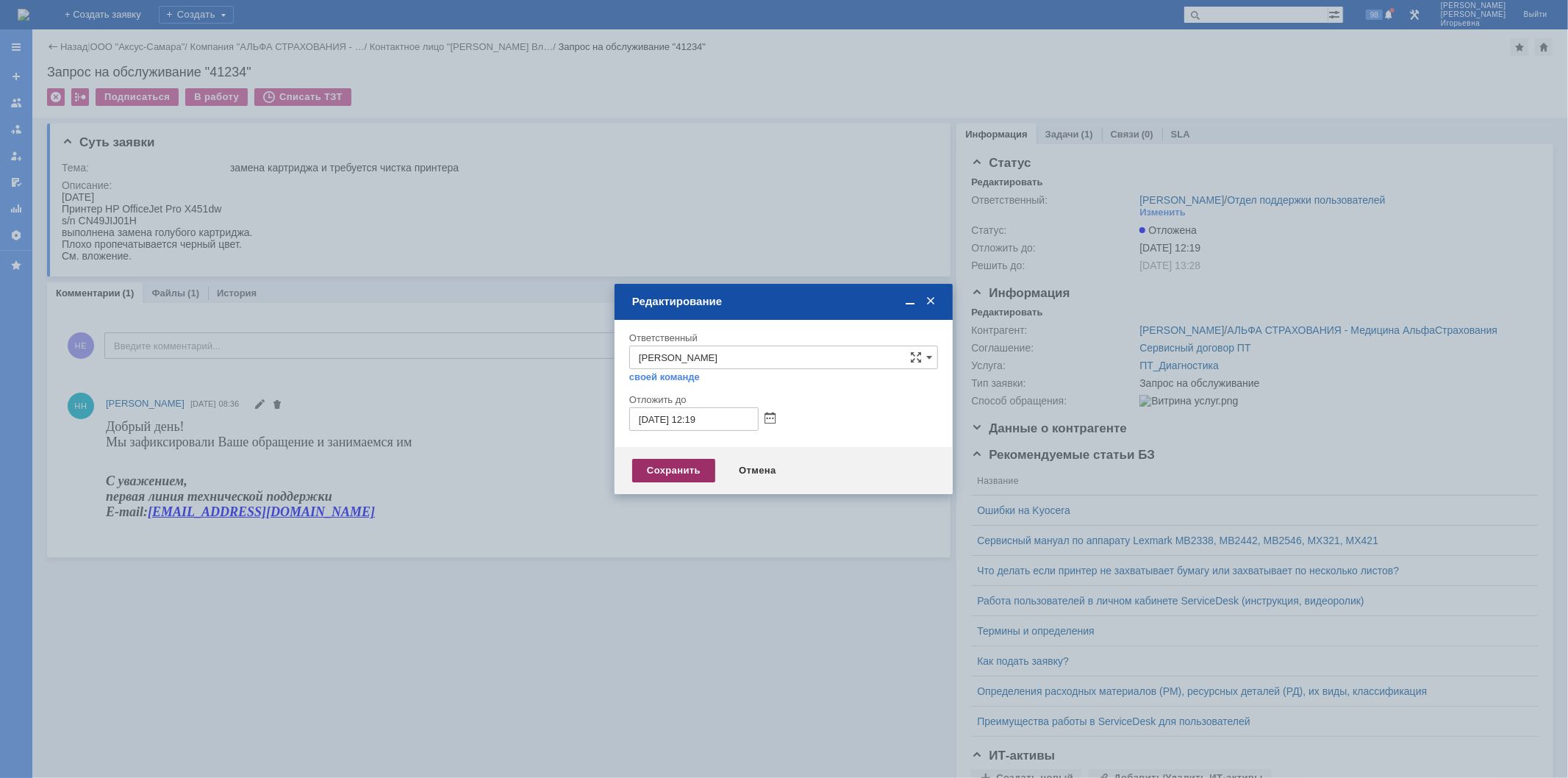
click at [651, 473] on div "Сохранить" at bounding box center [674, 470] width 83 height 24
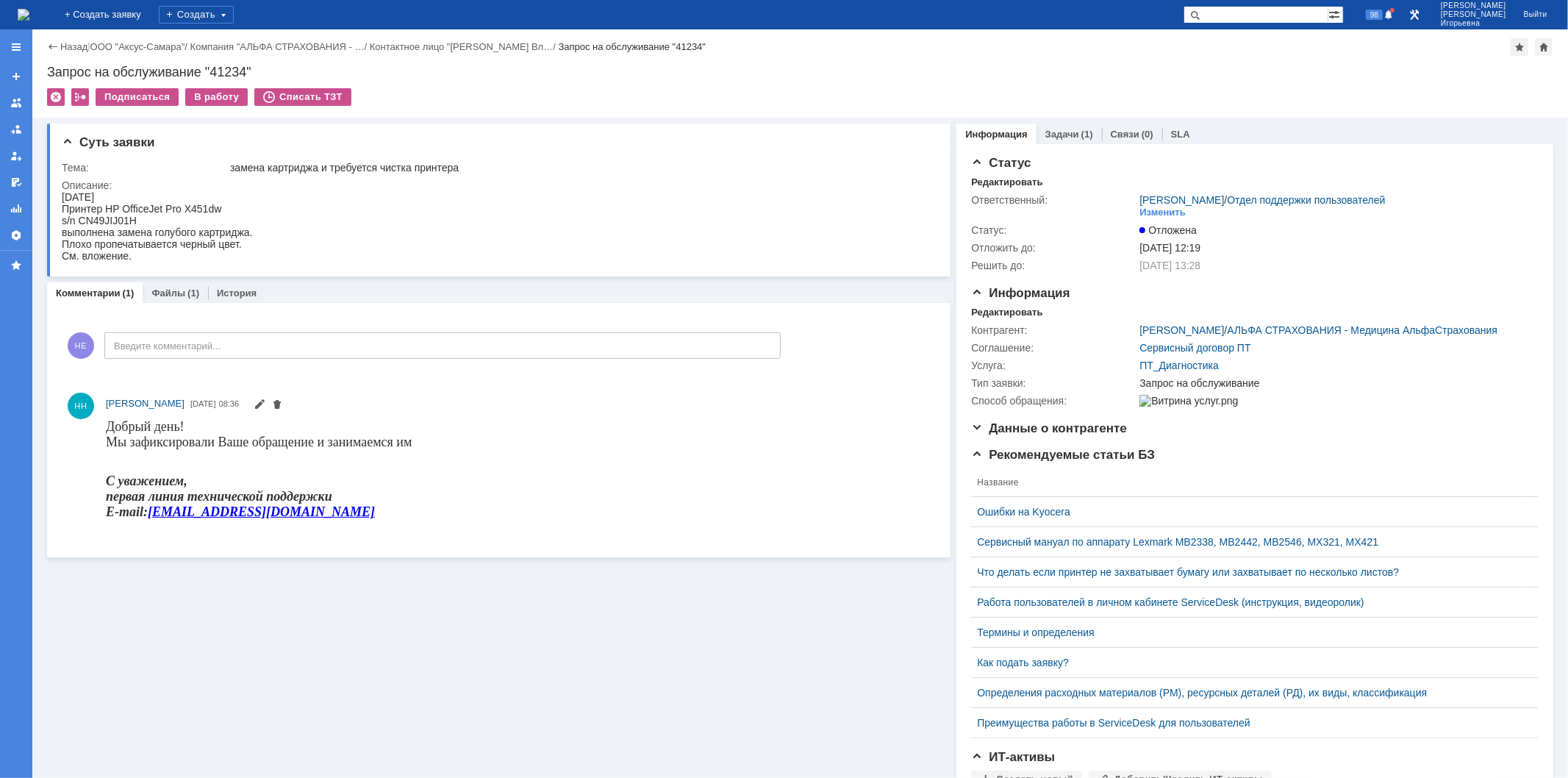
click at [29, 16] on img at bounding box center [23, 15] width 12 height 12
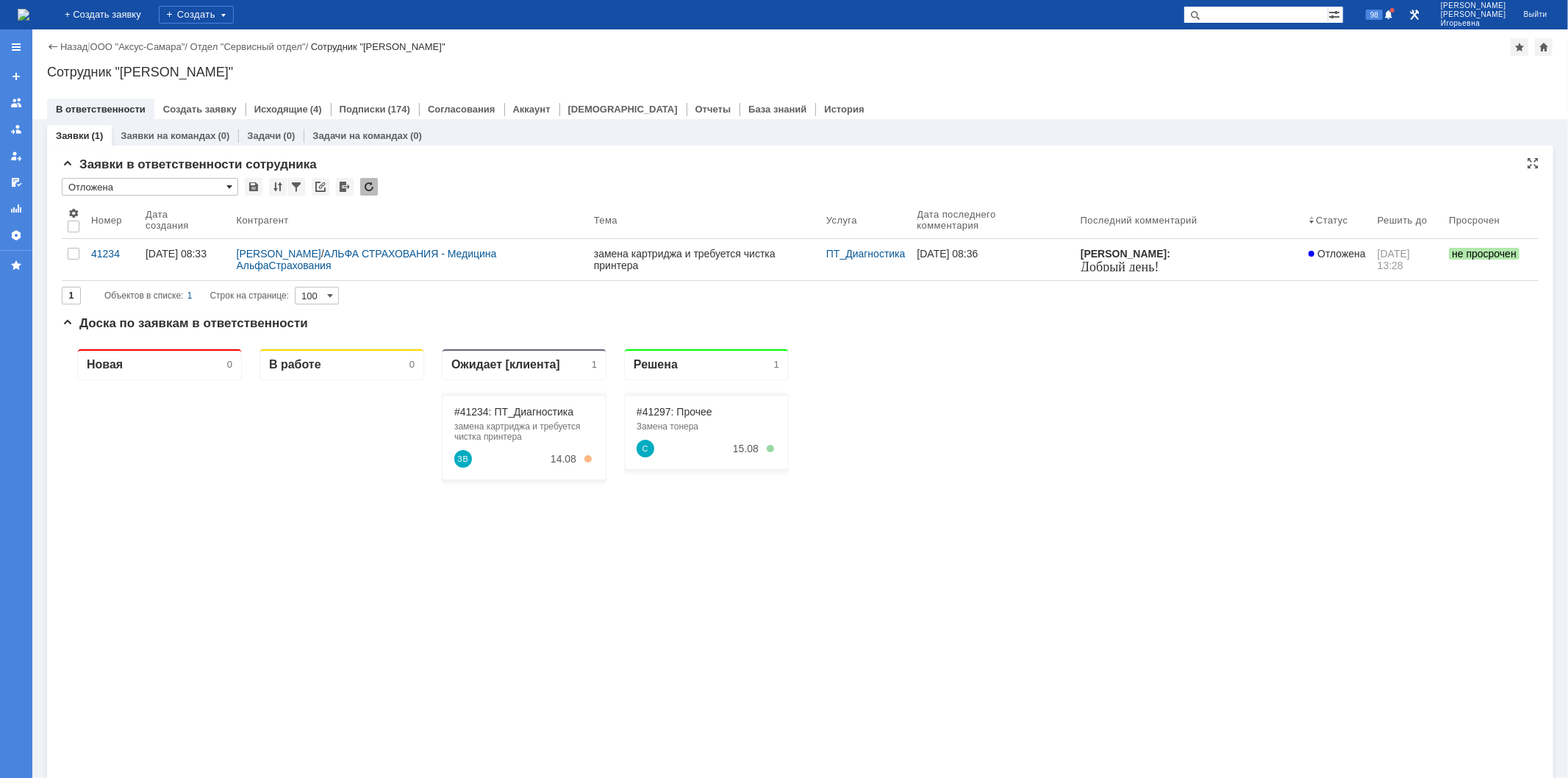
click at [229, 185] on span at bounding box center [229, 186] width 6 height 12
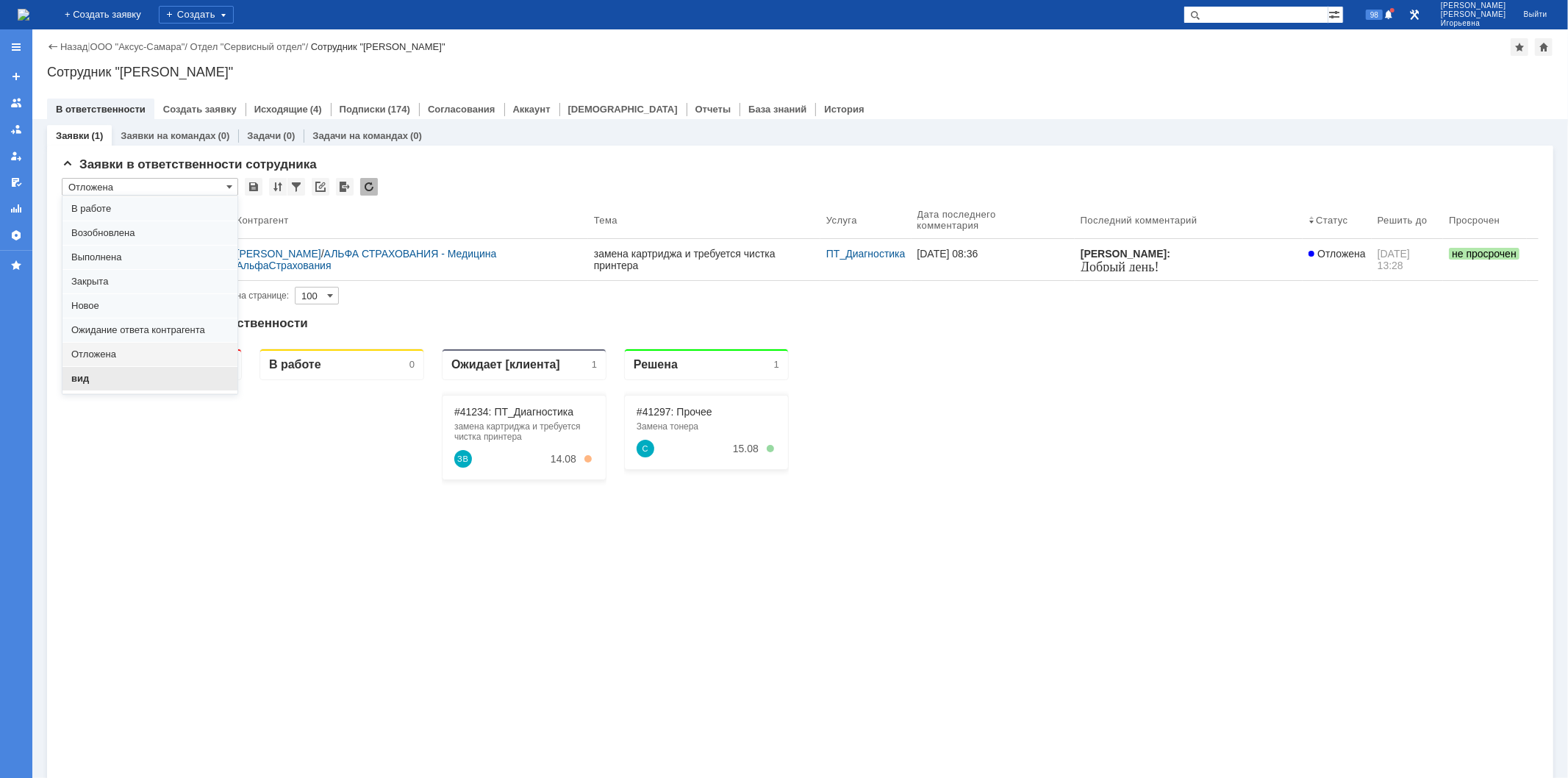
scroll to position [41, 0]
click at [100, 363] on span "вид" at bounding box center [149, 365] width 157 height 12
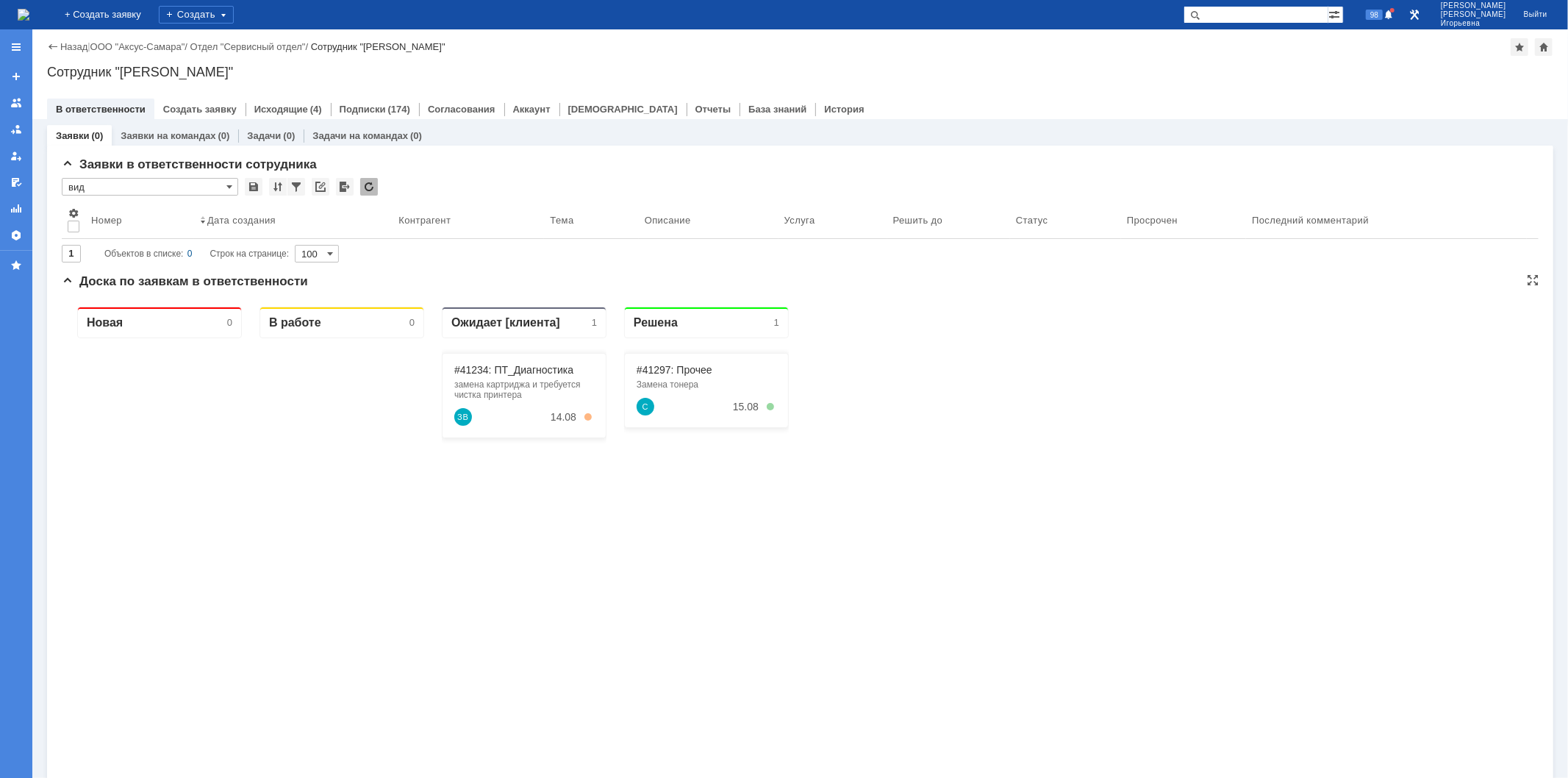
type input "вид"
